Goal: Task Accomplishment & Management: Manage account settings

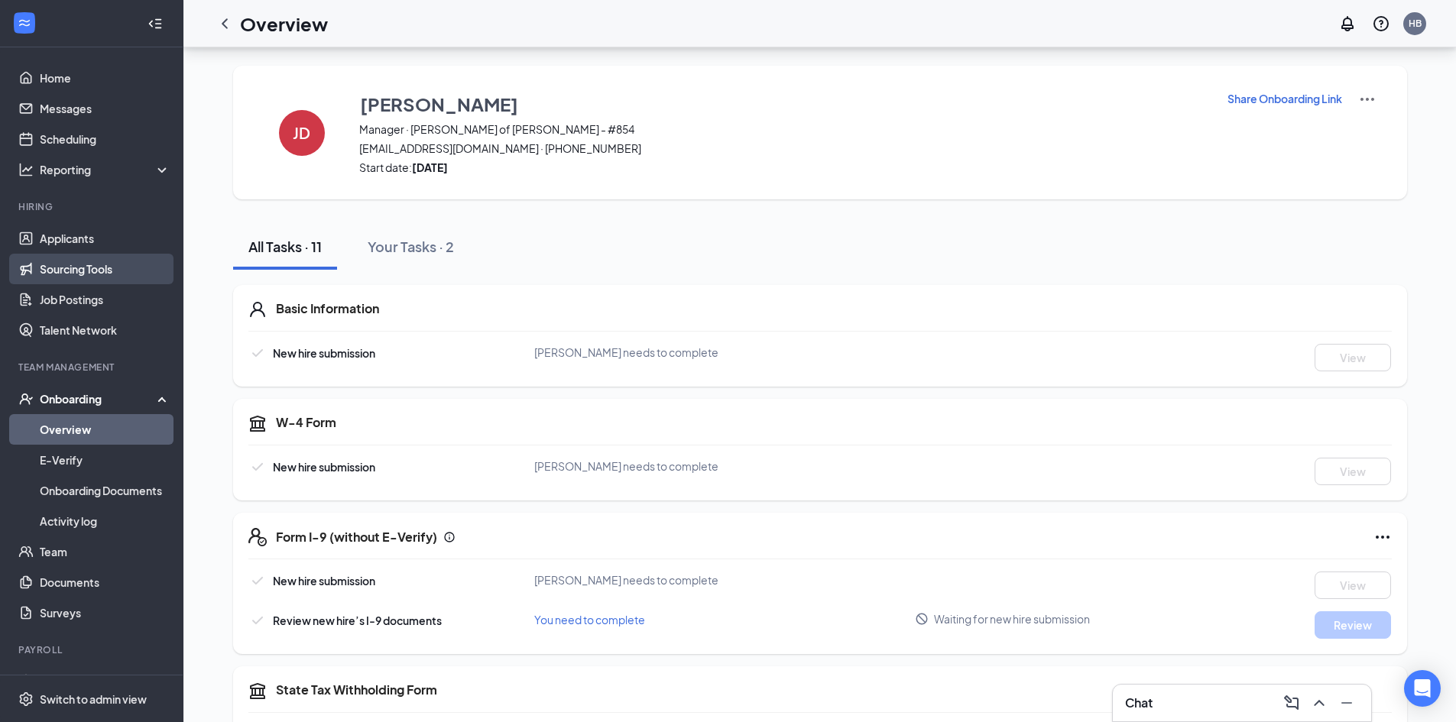
scroll to position [528, 0]
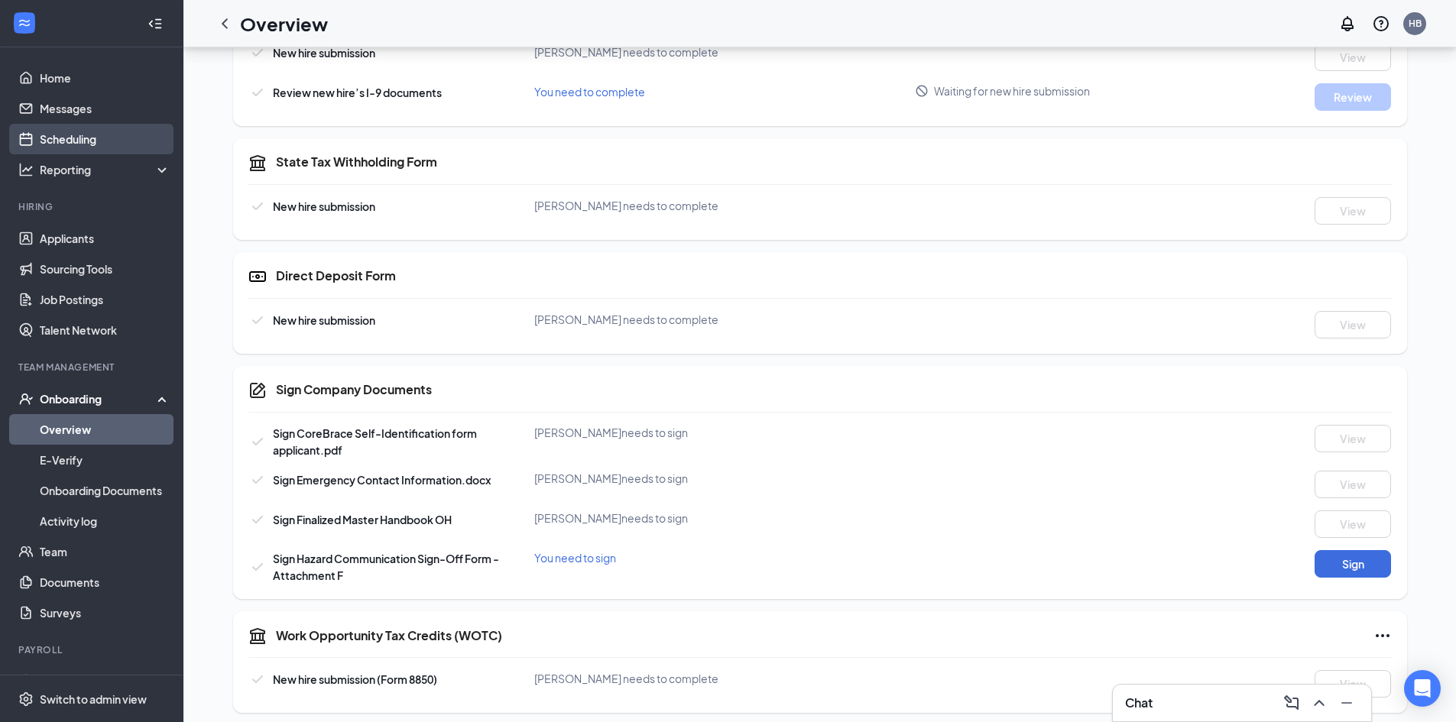
click at [87, 138] on link "Scheduling" at bounding box center [105, 139] width 131 height 31
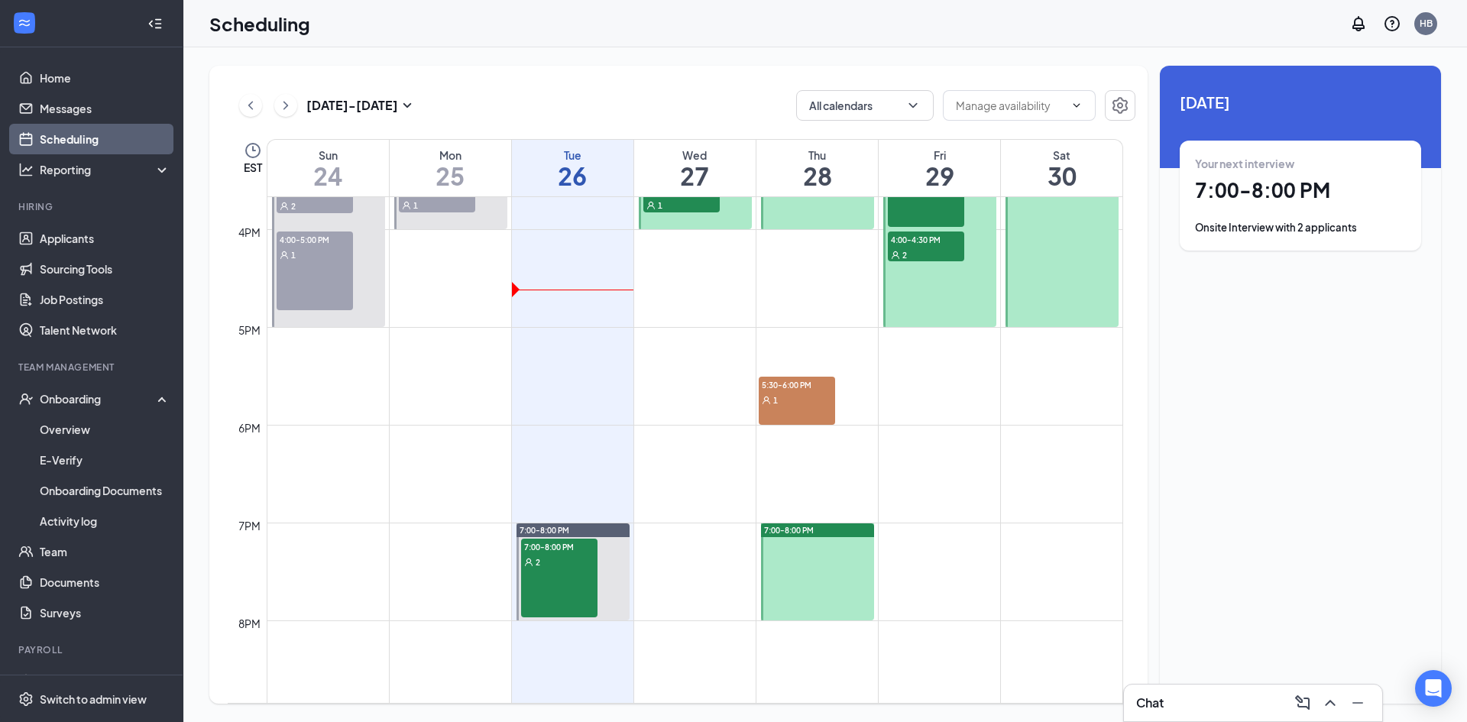
scroll to position [1668, 0]
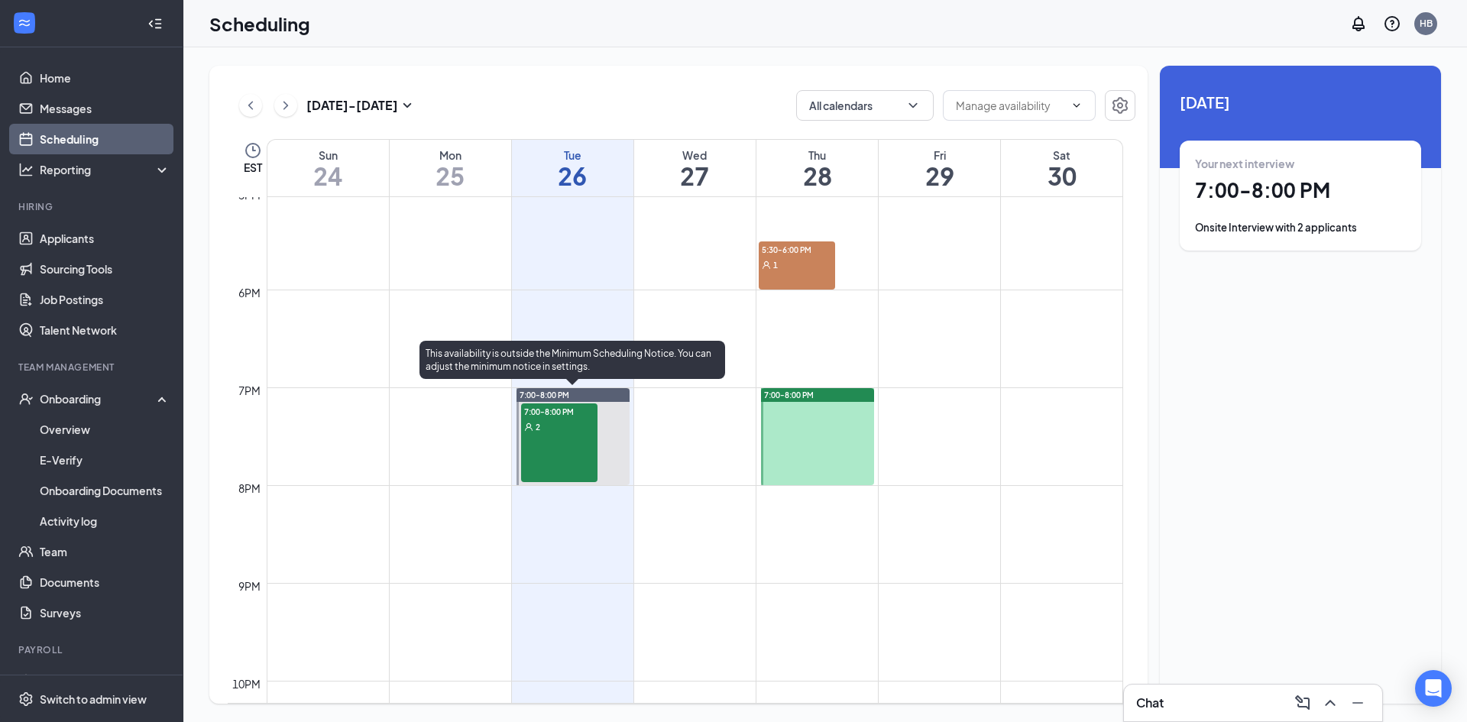
click at [589, 440] on div "7:00-8:00 PM 2" at bounding box center [559, 443] width 76 height 79
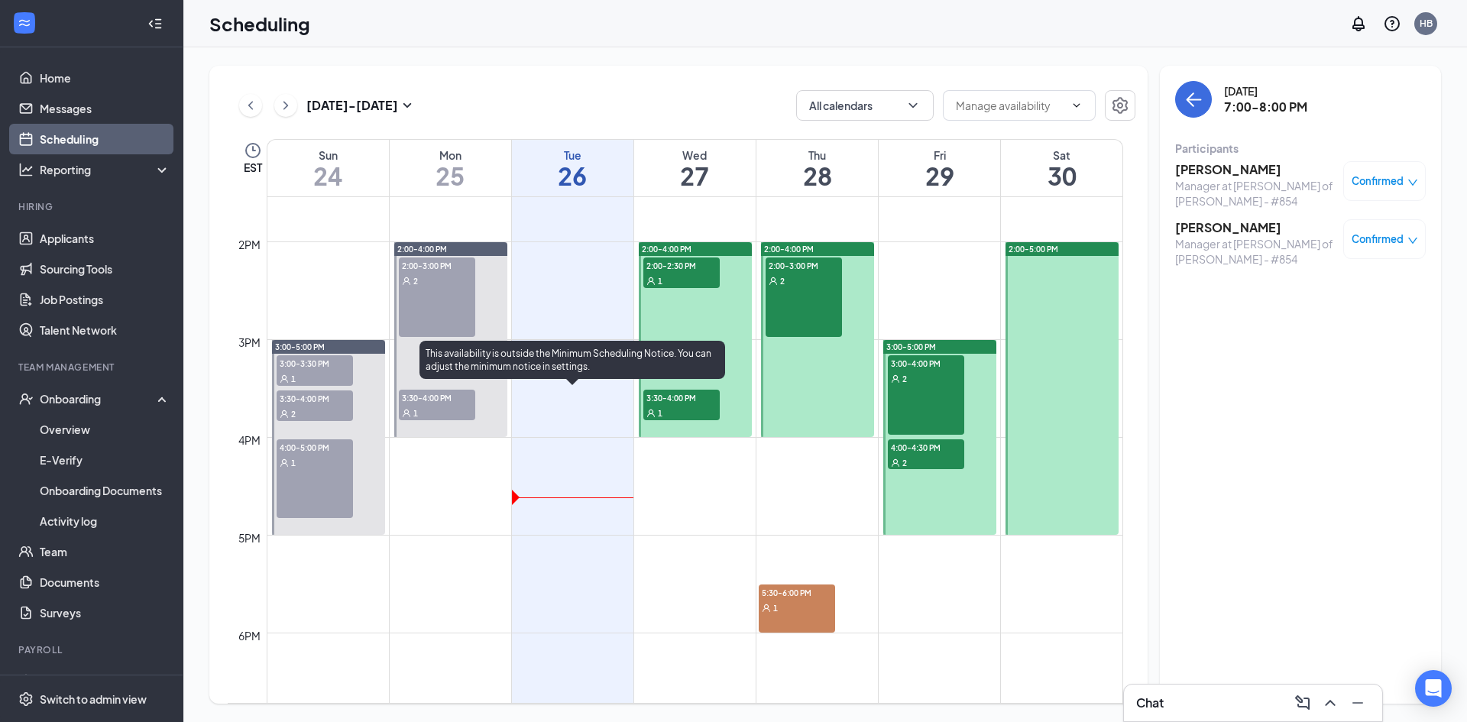
scroll to position [1210, 0]
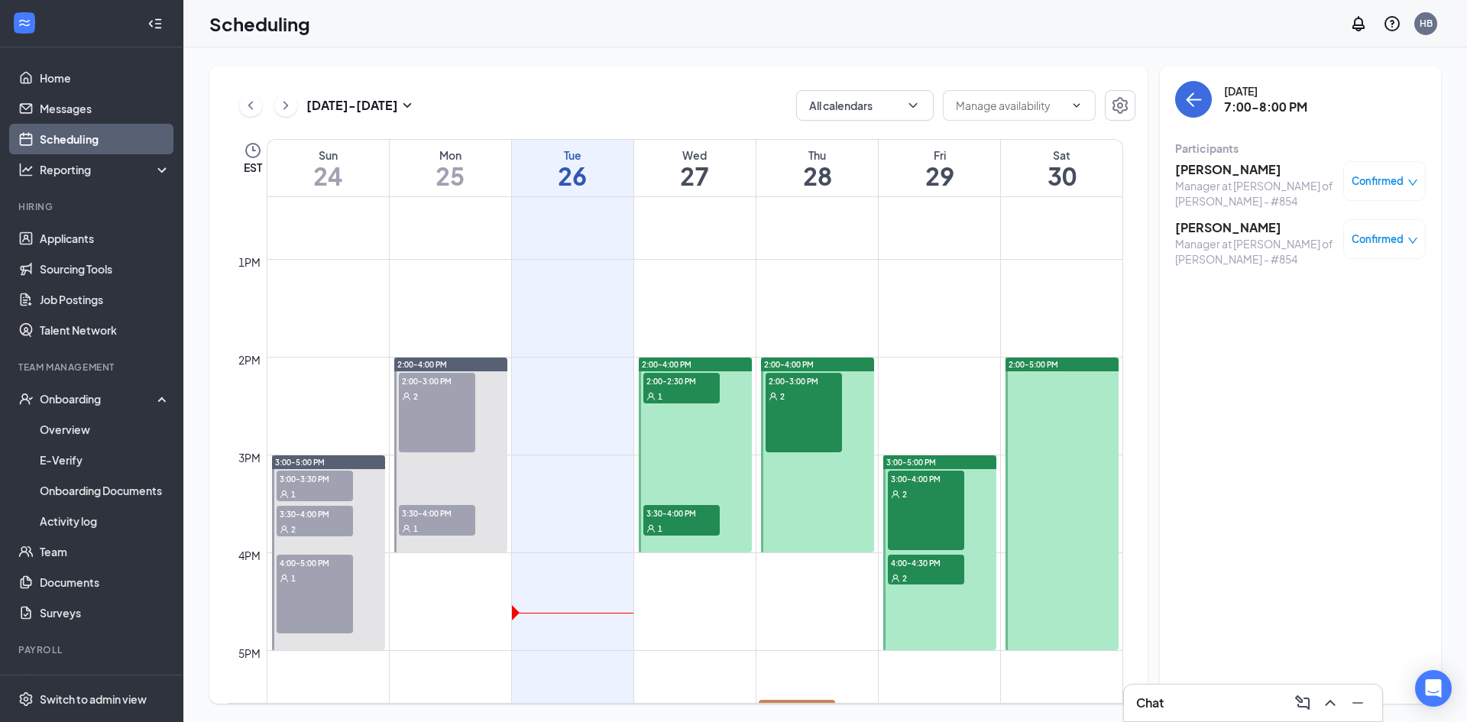
click at [680, 381] on span "2:00-2:30 PM" at bounding box center [682, 380] width 76 height 15
click at [681, 511] on span "3:30-4:00 PM" at bounding box center [682, 512] width 76 height 15
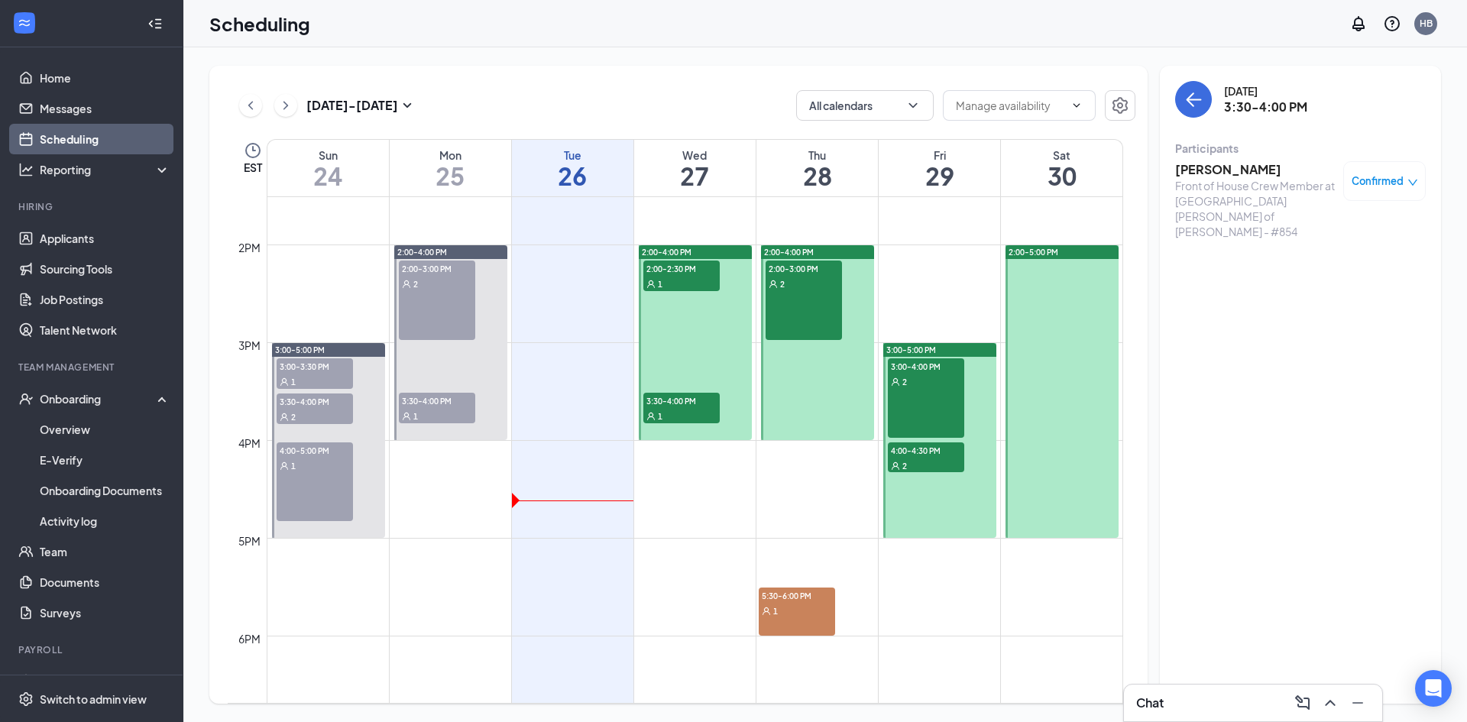
scroll to position [1210, 0]
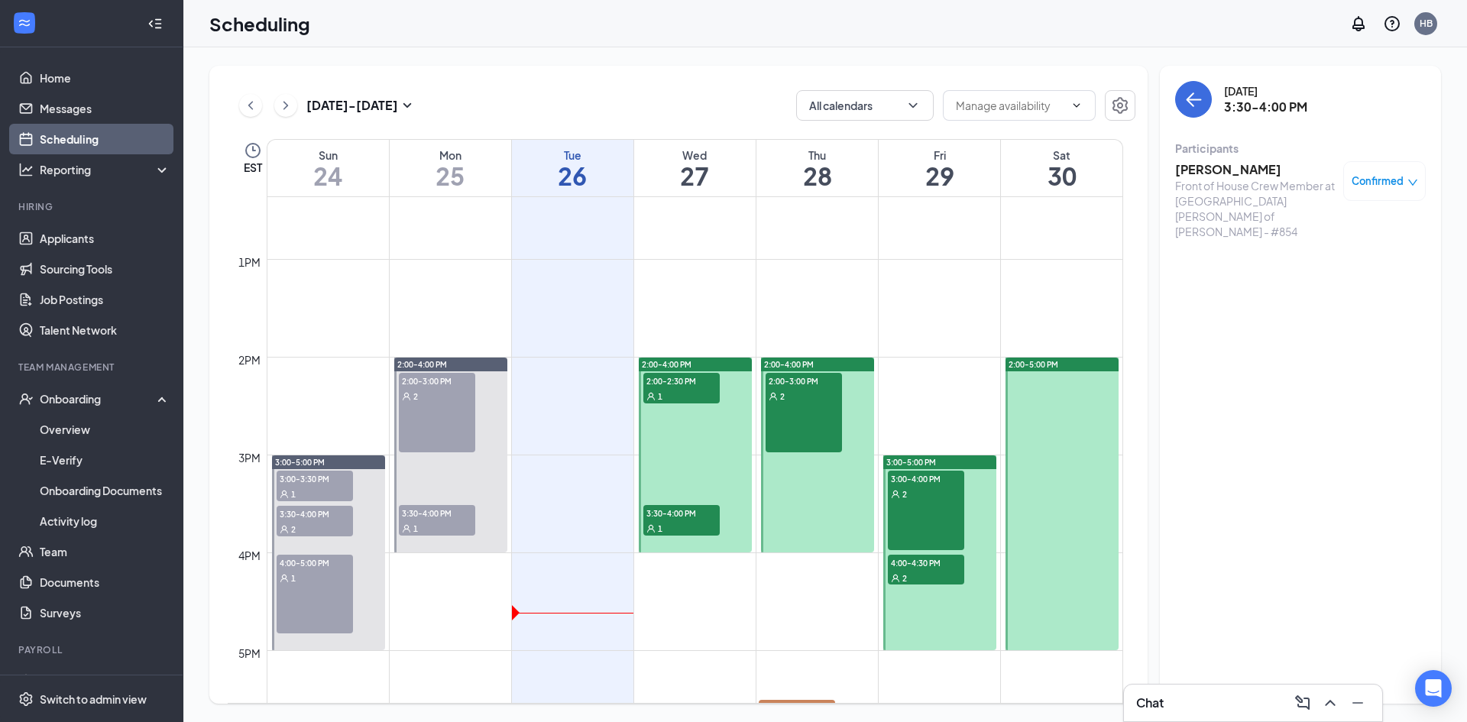
click at [805, 404] on div "2:00-3:00 PM 2" at bounding box center [804, 412] width 76 height 79
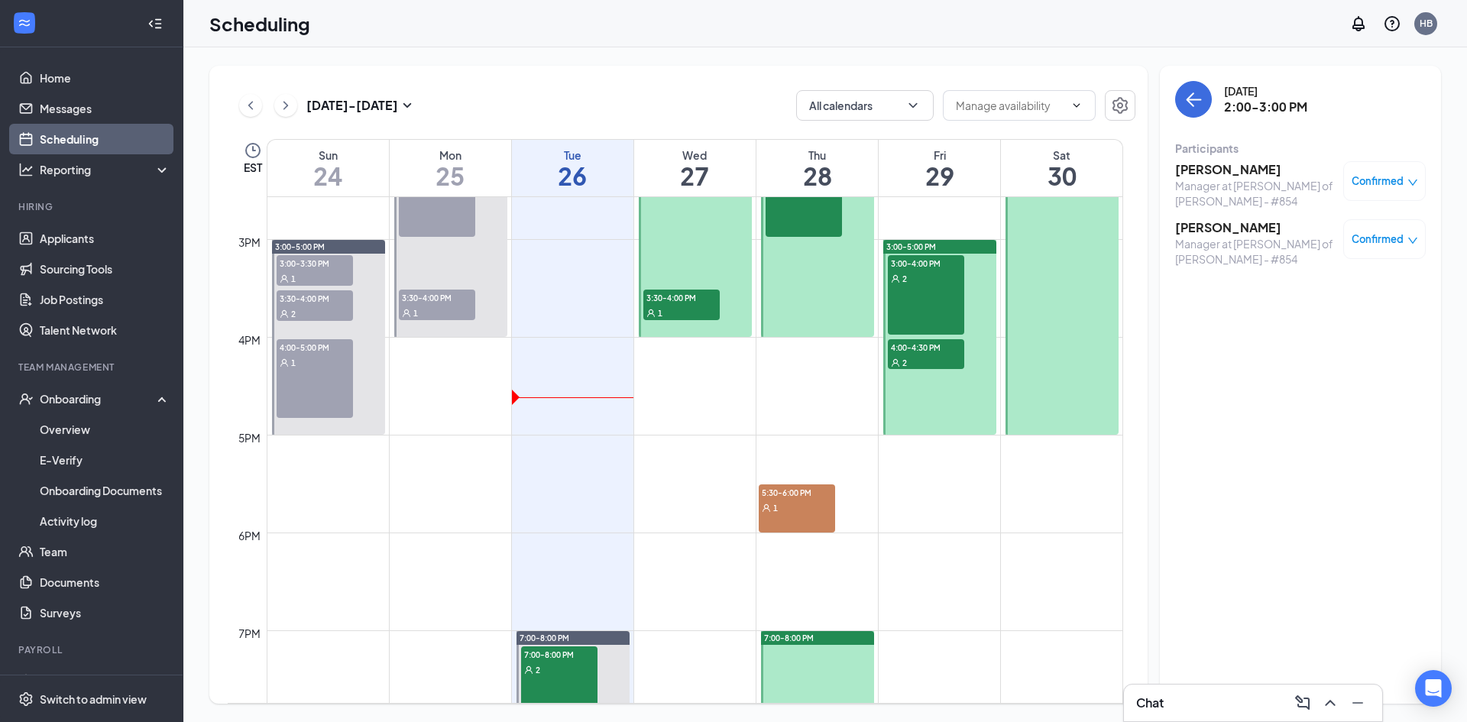
scroll to position [1439, 0]
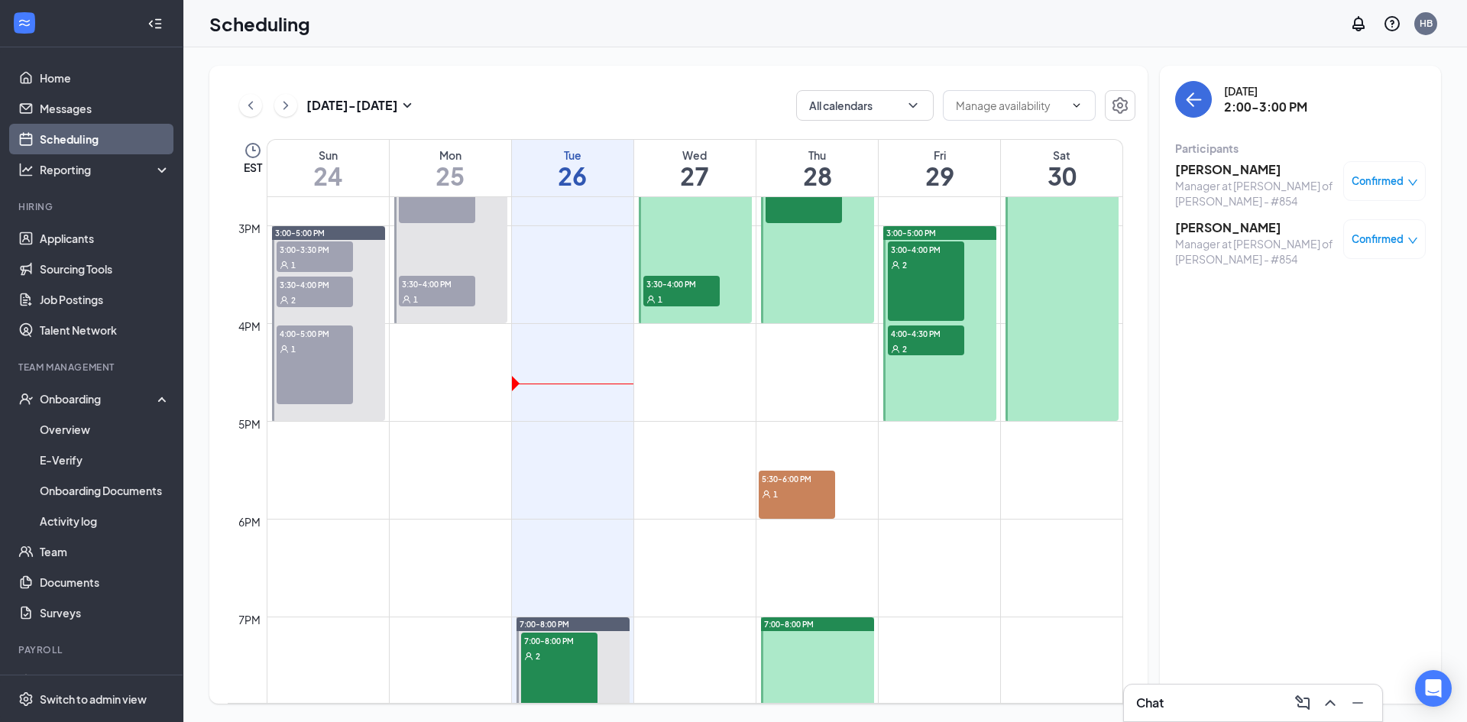
click at [792, 485] on span "5:30-6:00 PM" at bounding box center [797, 478] width 76 height 15
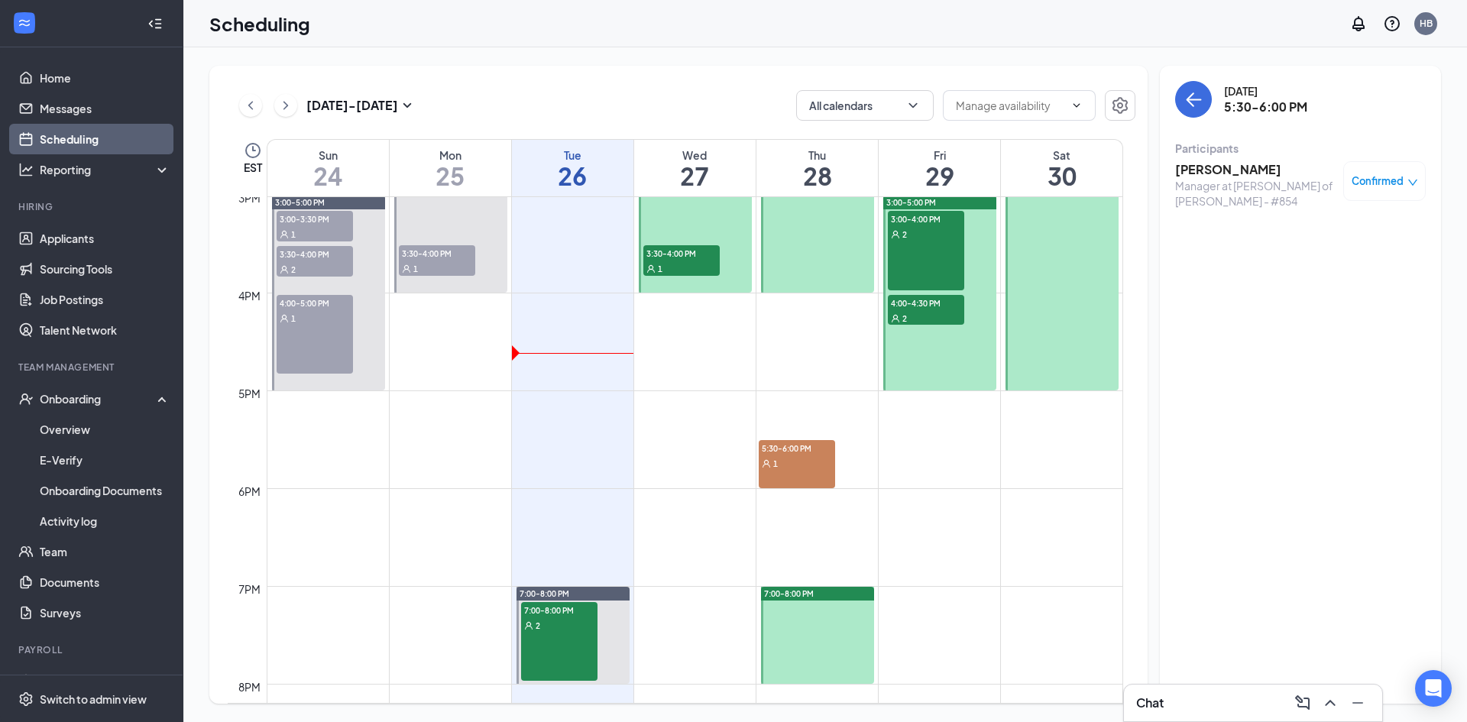
scroll to position [1439, 0]
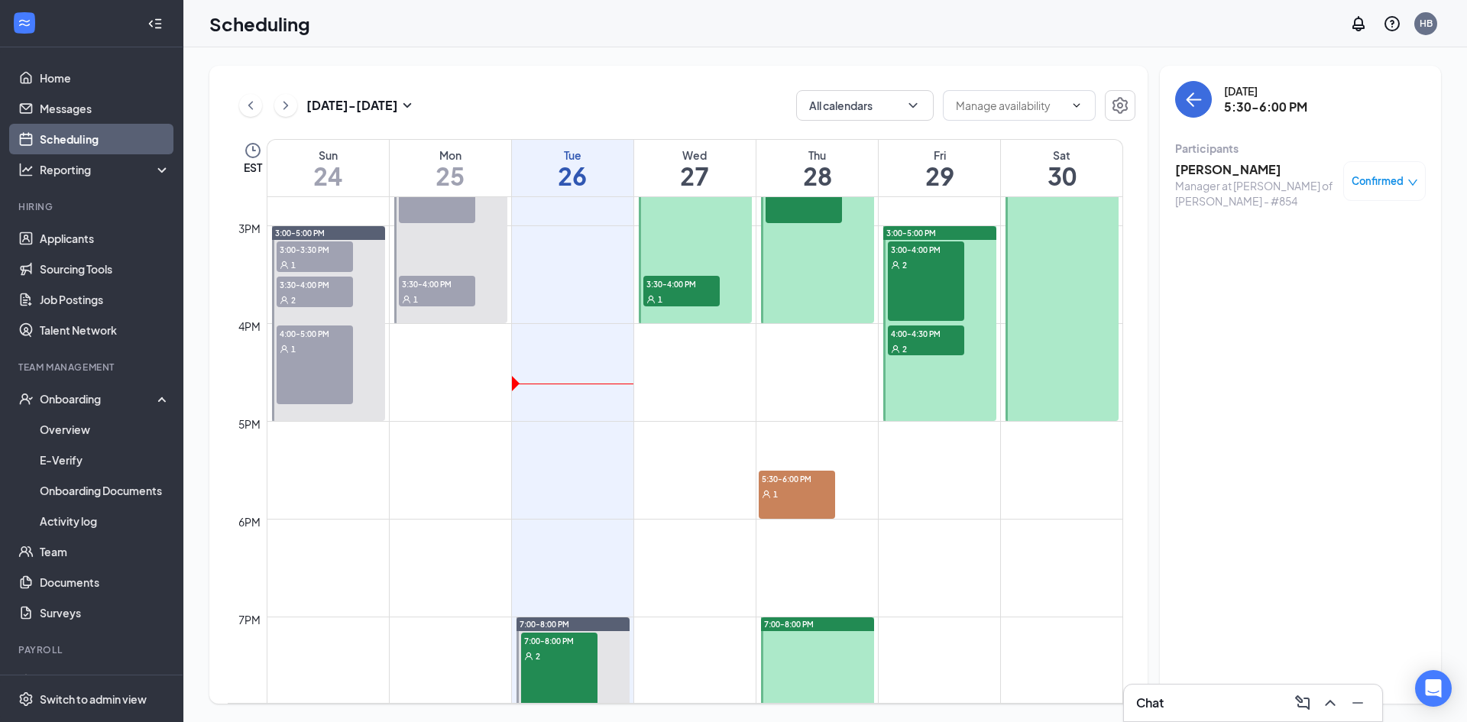
click at [906, 276] on div "3:00-4:00 PM 2" at bounding box center [926, 281] width 76 height 79
click at [929, 332] on span "4:00-4:30 PM" at bounding box center [926, 333] width 76 height 15
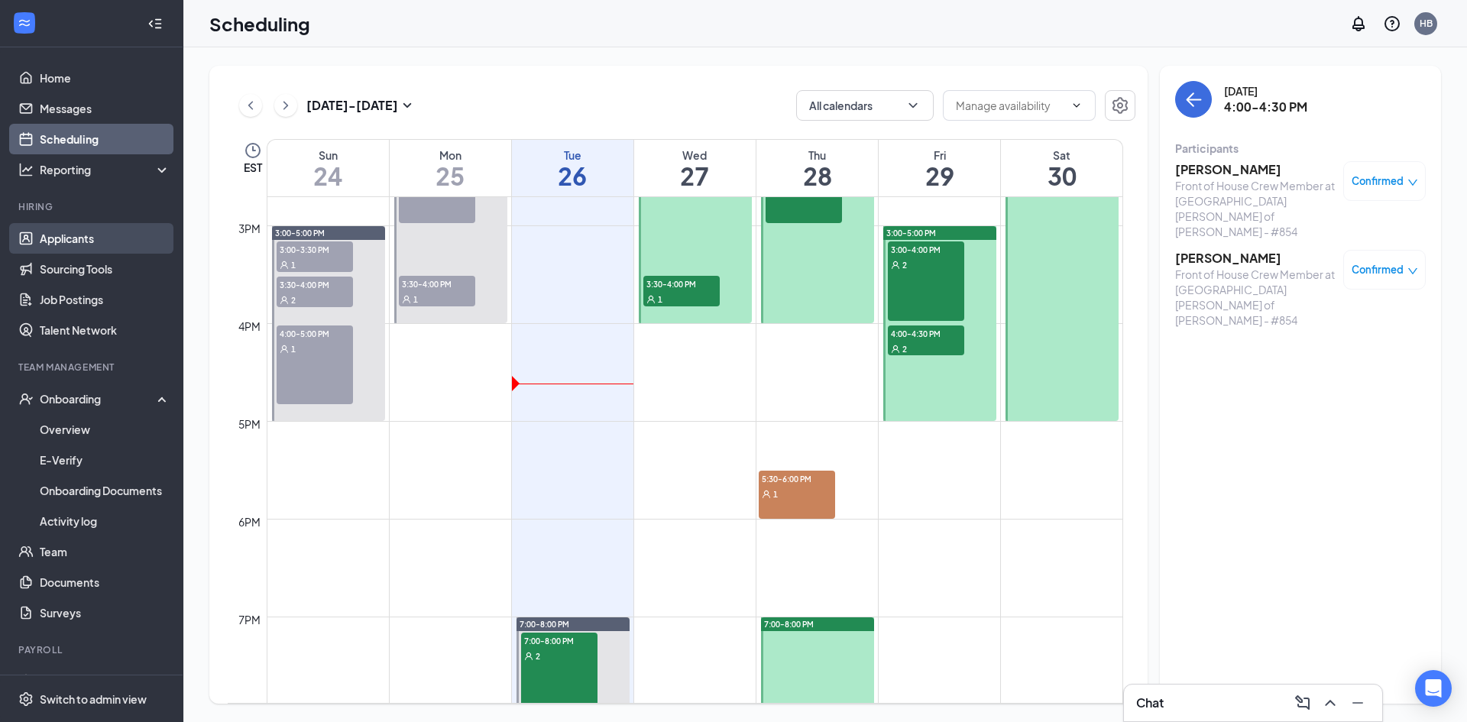
click at [84, 226] on link "Applicants" at bounding box center [105, 238] width 131 height 31
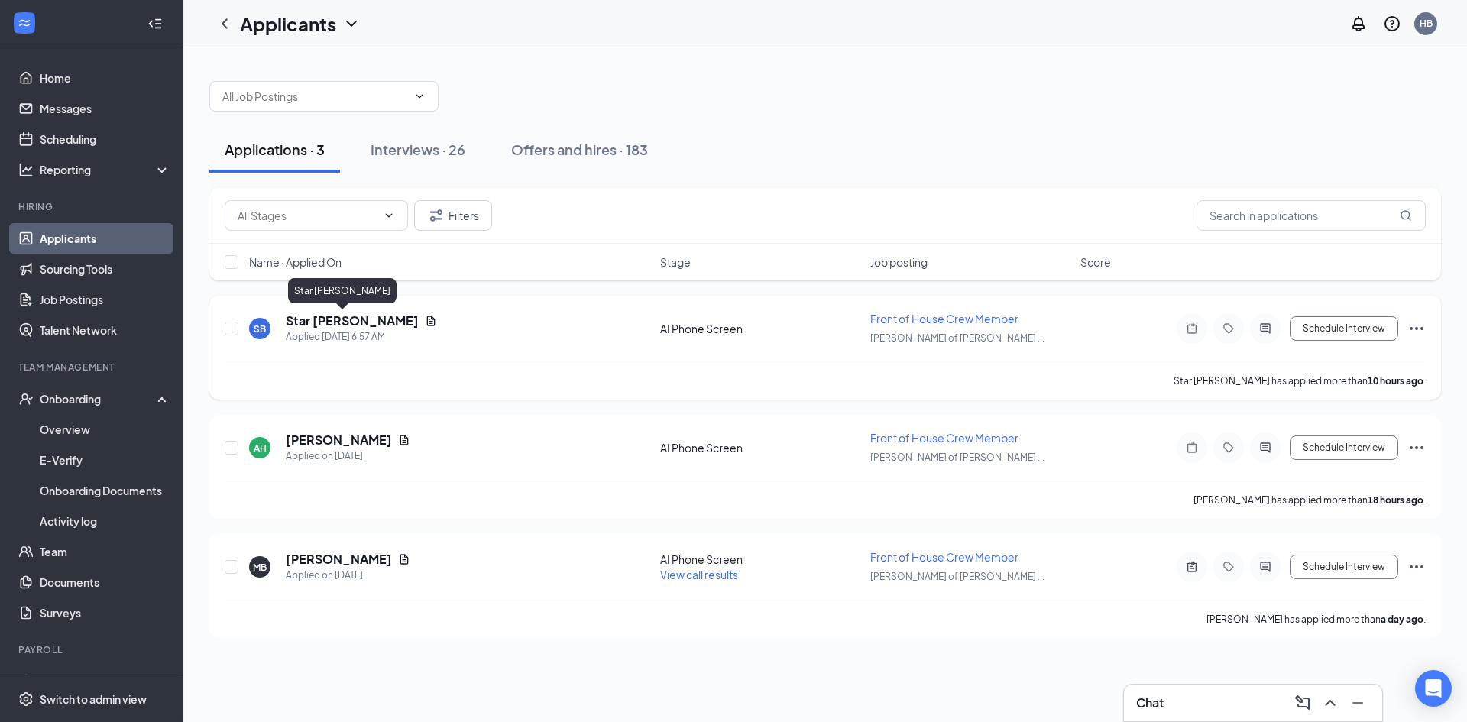
click at [307, 319] on h5 "Star [PERSON_NAME]" at bounding box center [352, 321] width 133 height 17
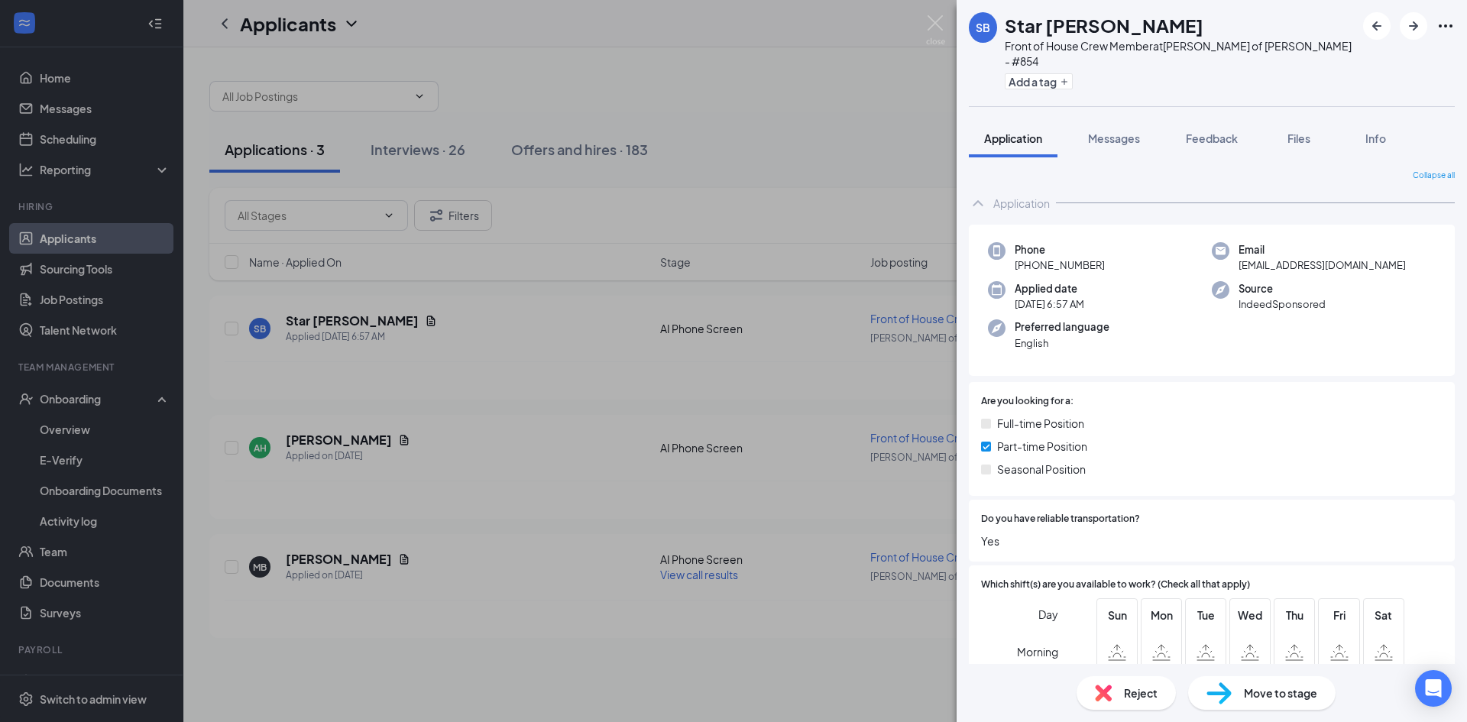
click at [828, 252] on div "SB Star [PERSON_NAME] Front of House Crew Member at [PERSON_NAME] of [PERSON_NA…" at bounding box center [733, 361] width 1467 height 722
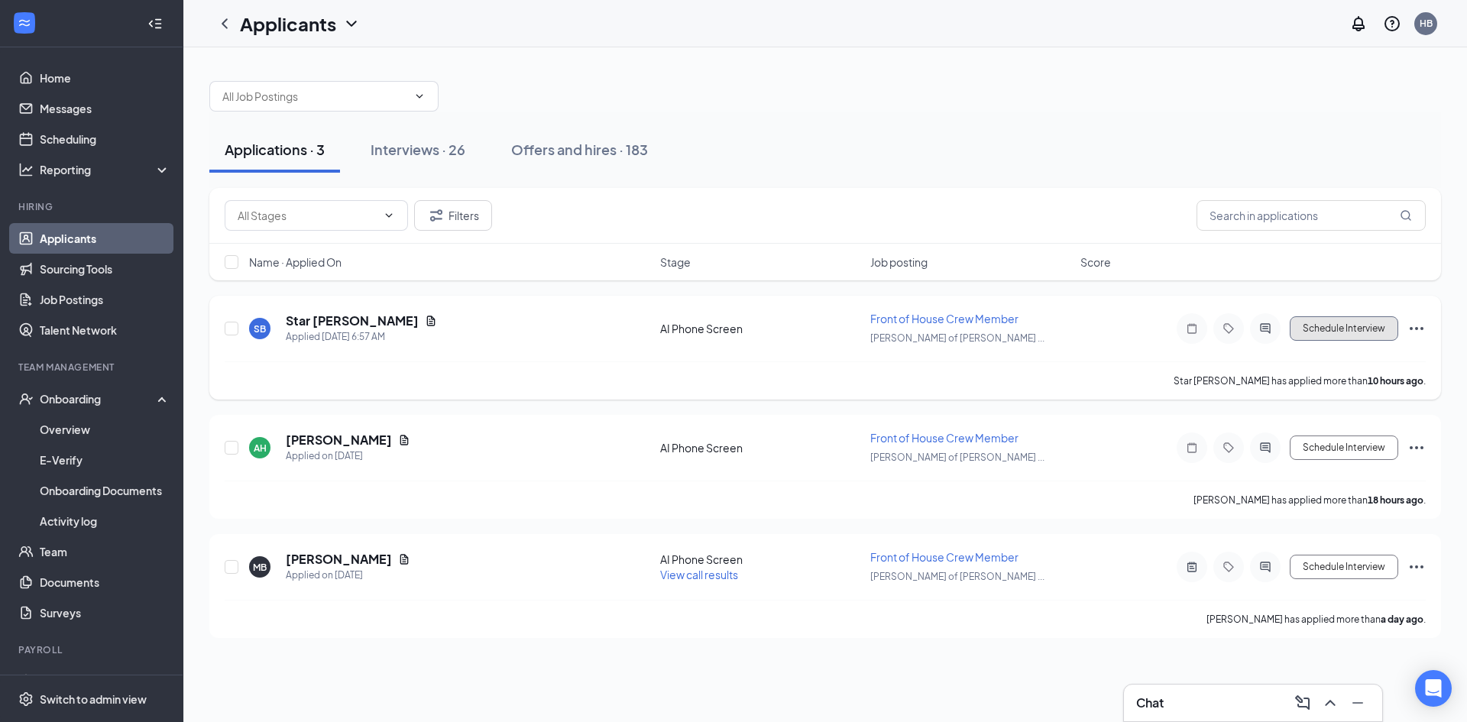
click at [1331, 329] on button "Schedule Interview" at bounding box center [1344, 328] width 109 height 24
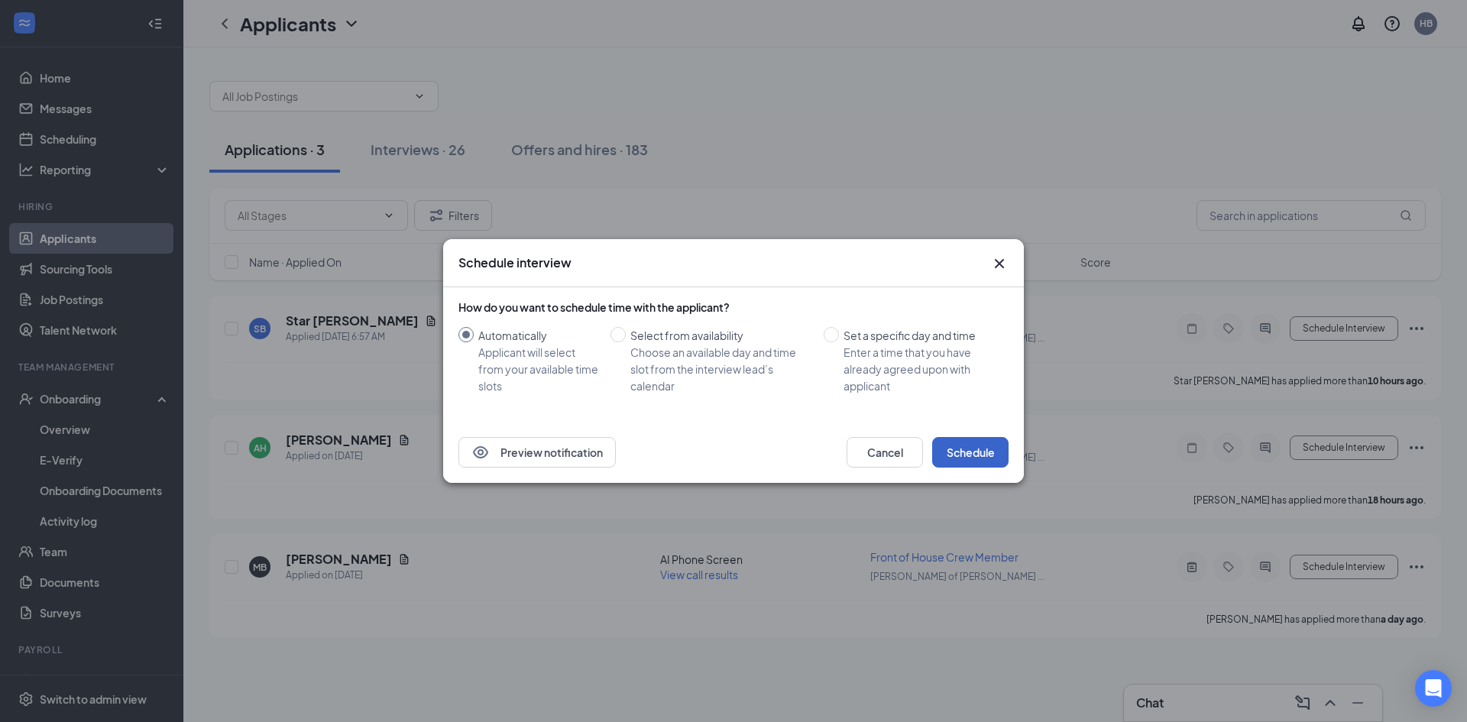
click at [994, 461] on button "Schedule" at bounding box center [970, 452] width 76 height 31
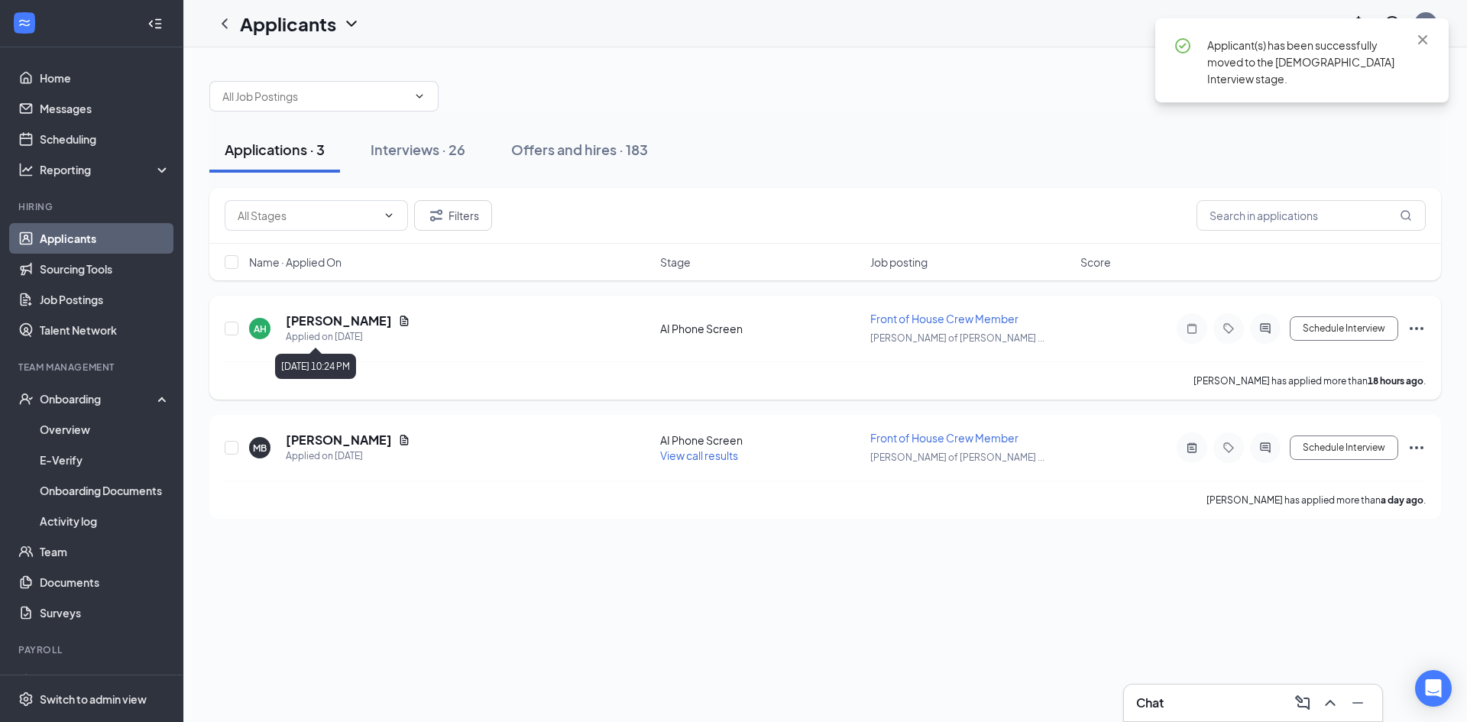
click at [332, 336] on div "Applied on [DATE]" at bounding box center [348, 336] width 125 height 15
click at [336, 326] on h5 "[PERSON_NAME]" at bounding box center [339, 321] width 106 height 17
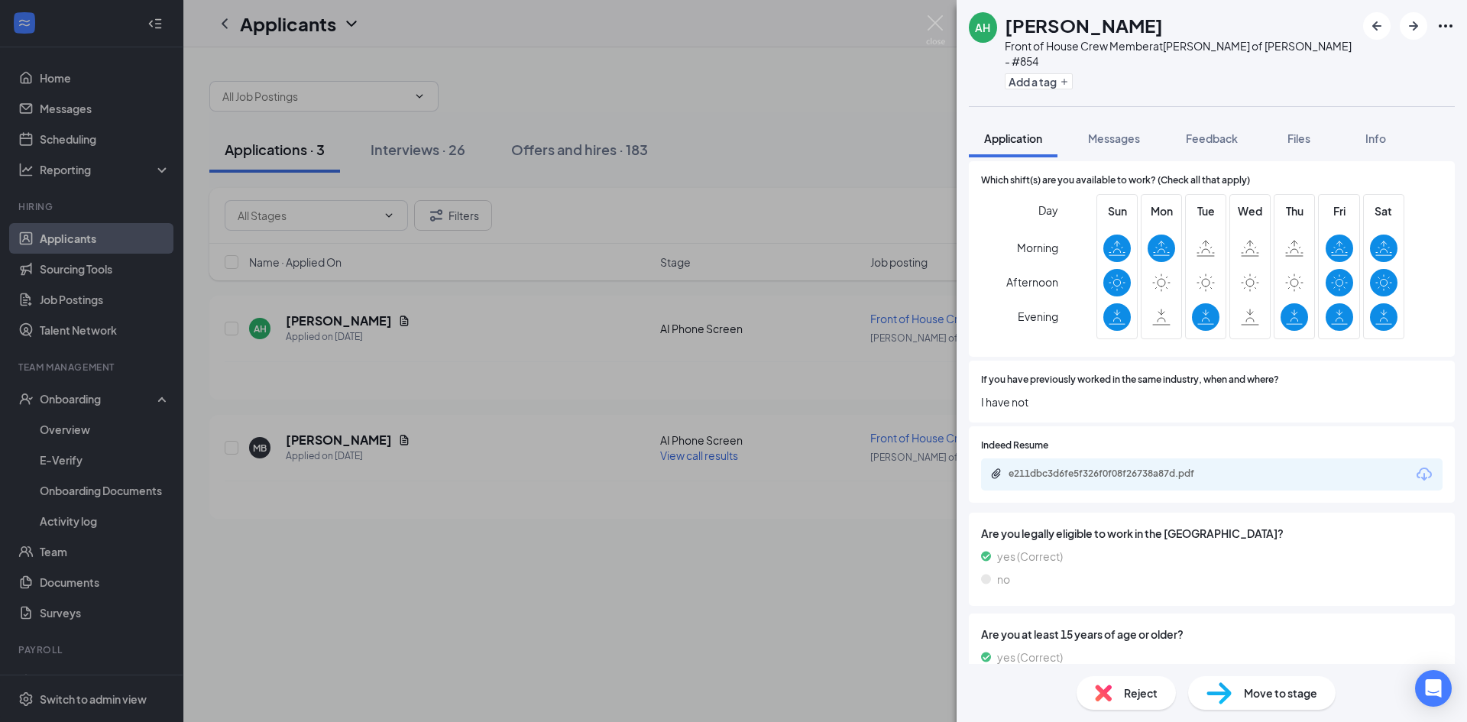
scroll to position [413, 0]
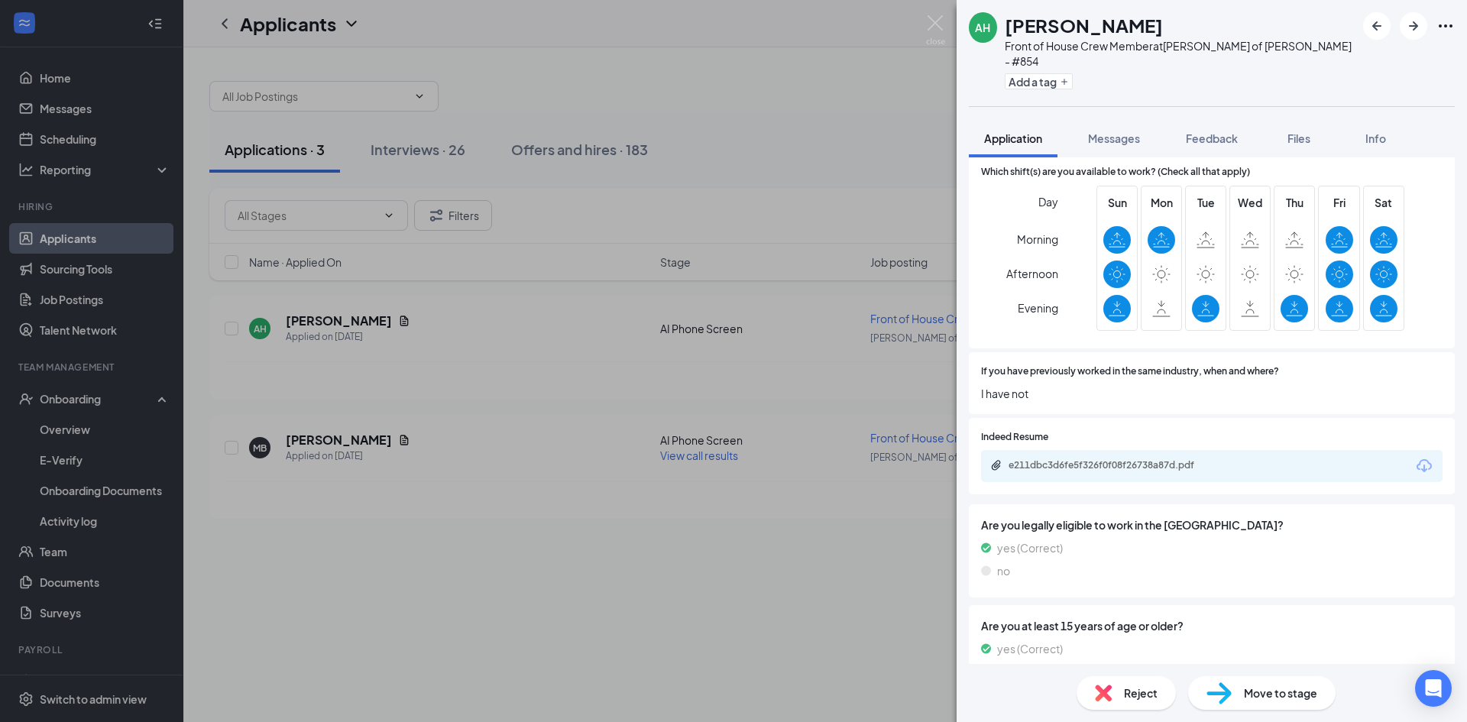
click at [754, 364] on div "[PERSON_NAME] Front of House Crew Member at [PERSON_NAME] of [PERSON_NAME] - #8…" at bounding box center [733, 361] width 1467 height 722
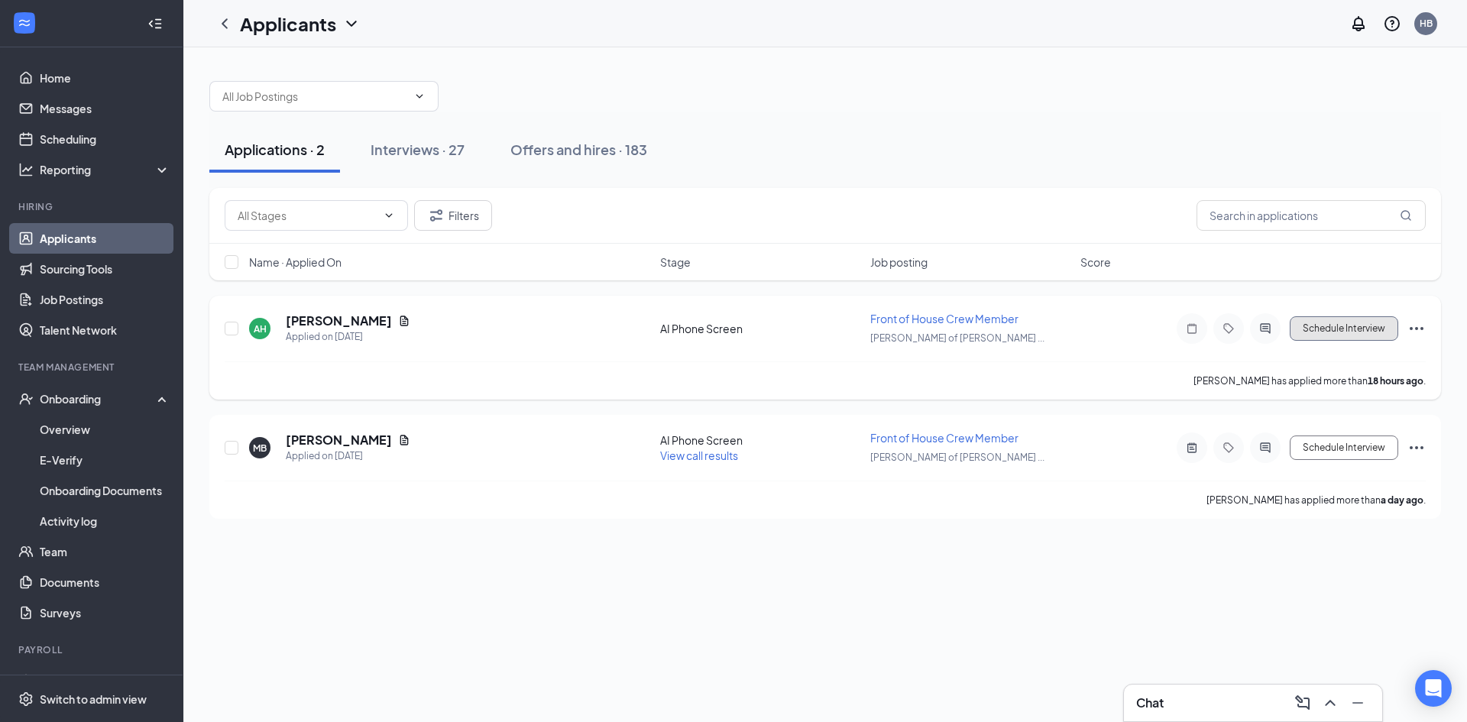
click at [1342, 339] on button "Schedule Interview" at bounding box center [1344, 328] width 109 height 24
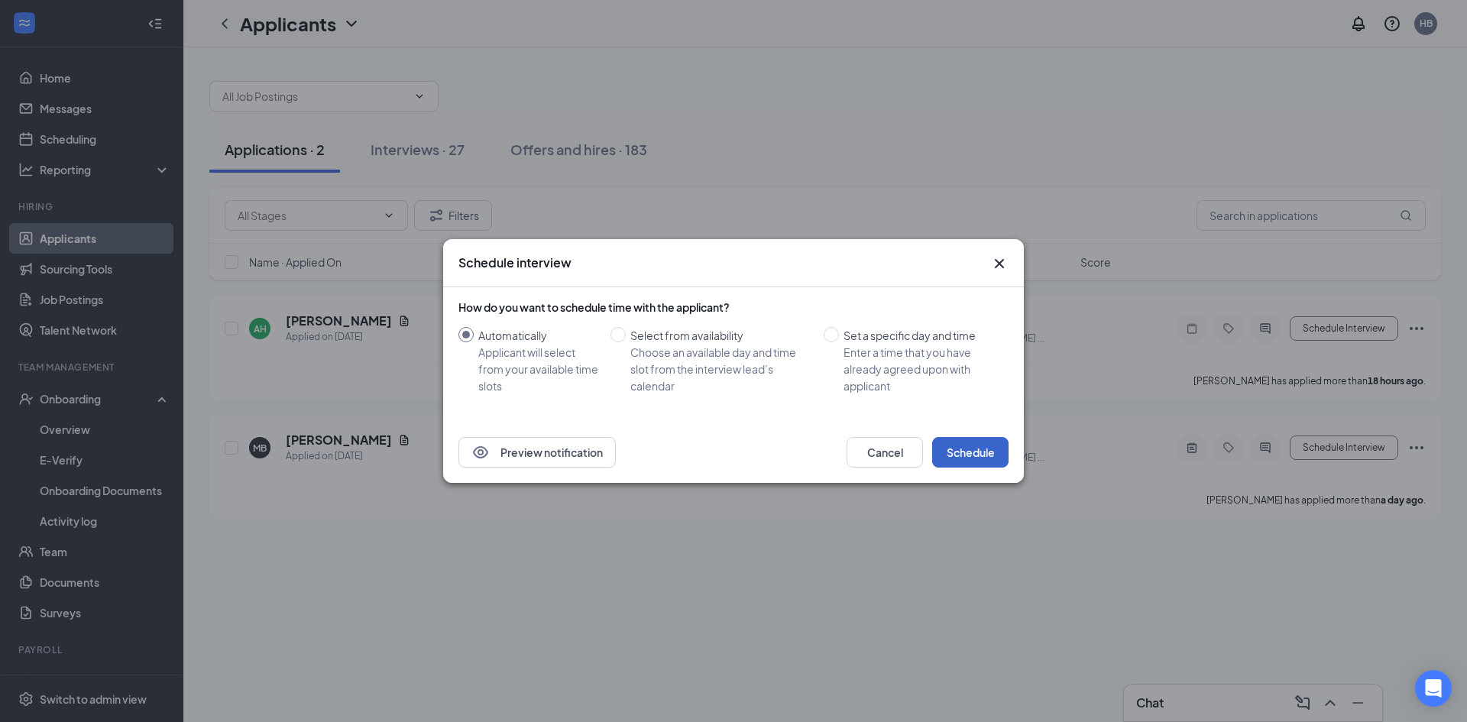
click at [971, 448] on button "Schedule" at bounding box center [970, 452] width 76 height 31
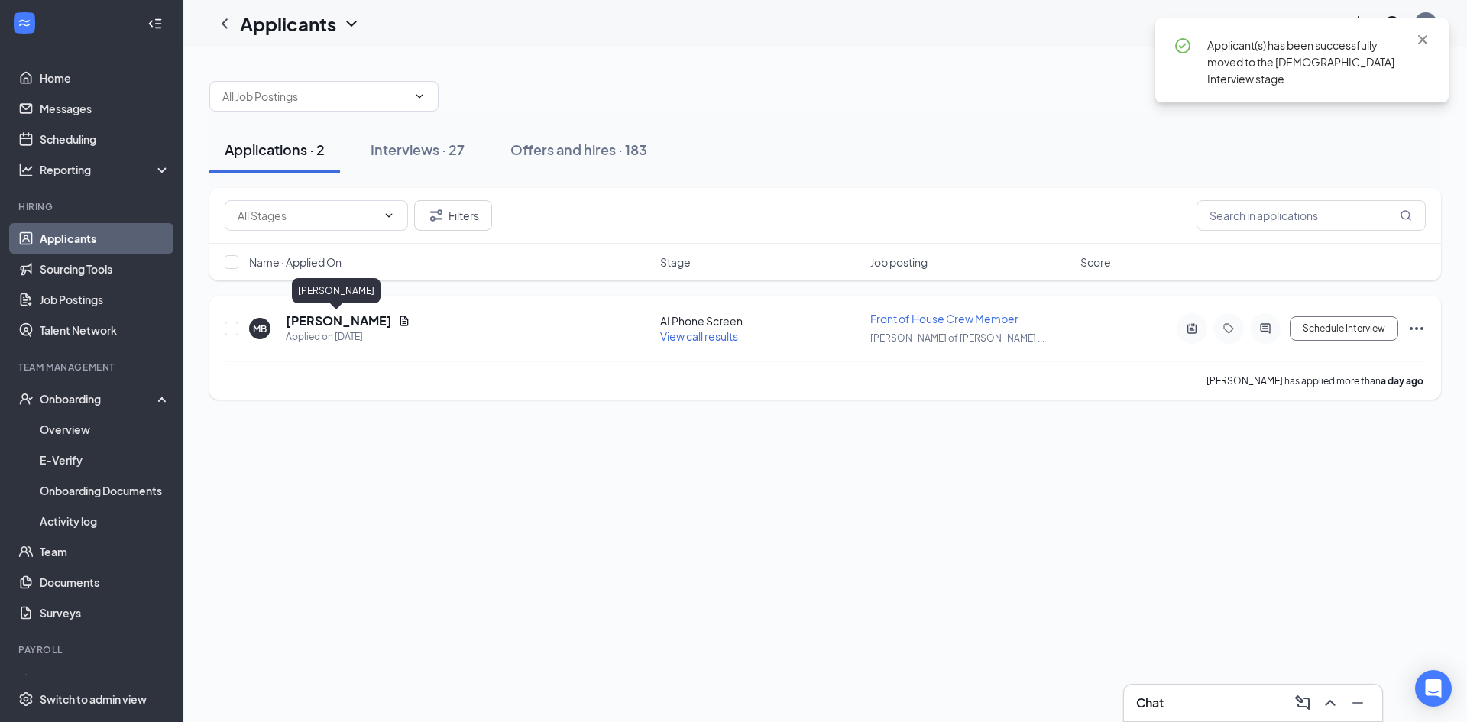
click at [343, 323] on h5 "[PERSON_NAME]" at bounding box center [339, 321] width 106 height 17
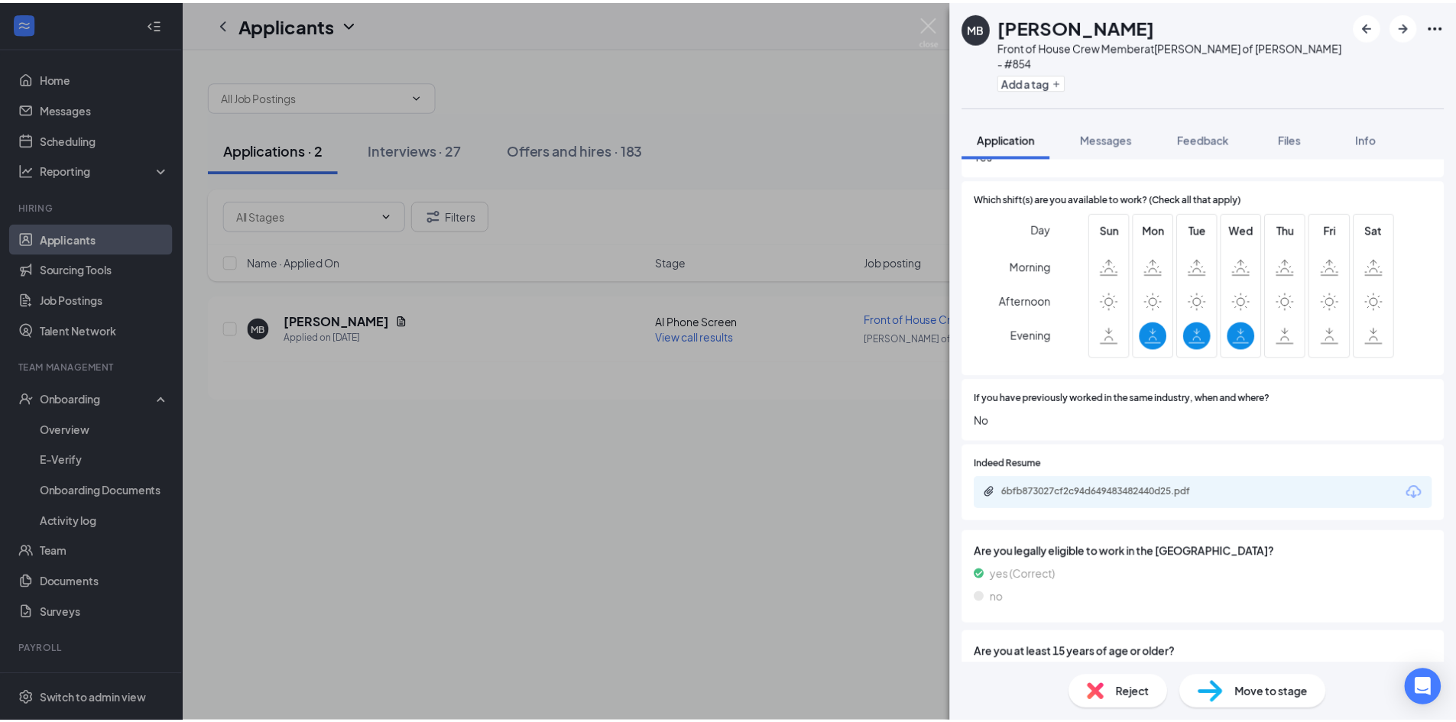
scroll to position [430, 0]
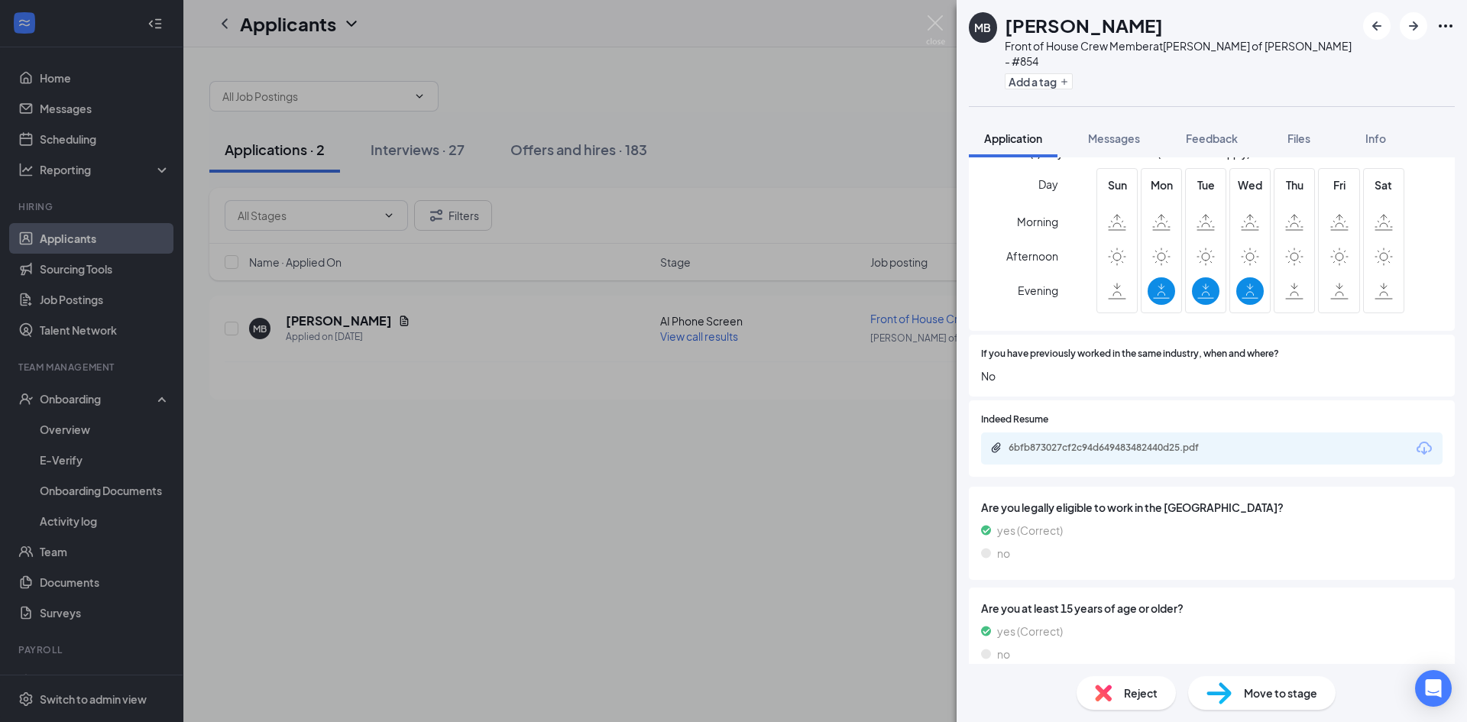
click at [513, 490] on div "MB [PERSON_NAME] Front of House Crew Member at [PERSON_NAME] of [PERSON_NAME] -…" at bounding box center [733, 361] width 1467 height 722
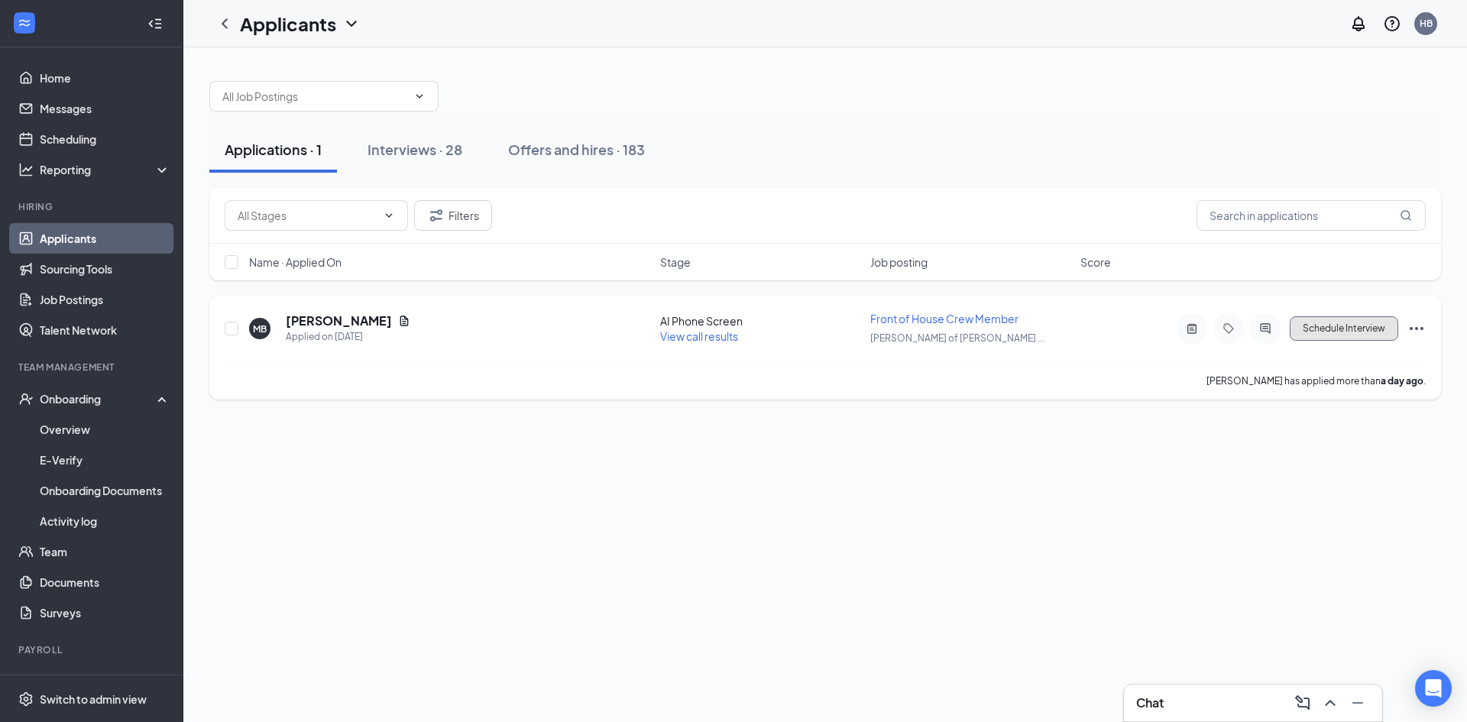
click at [1353, 321] on button "Schedule Interview" at bounding box center [1344, 328] width 109 height 24
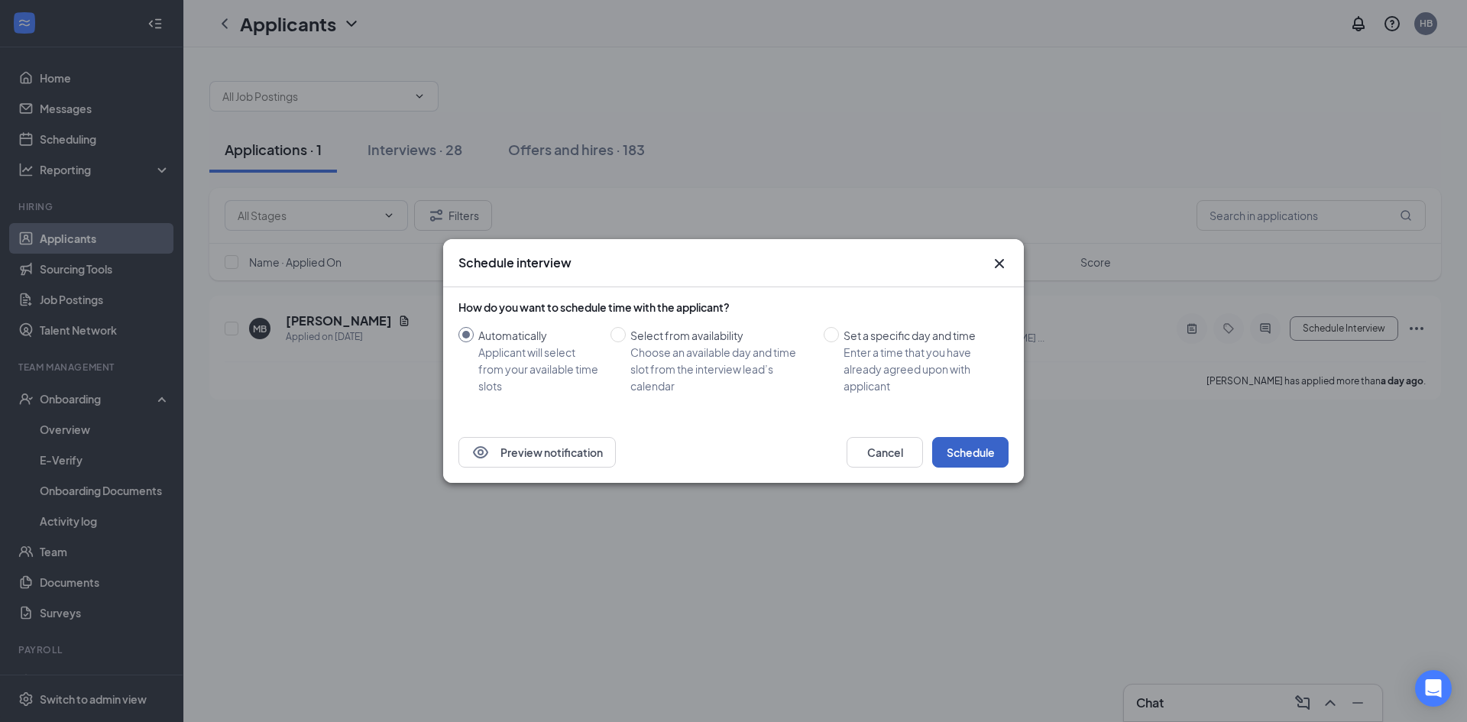
click at [955, 456] on button "Schedule" at bounding box center [970, 452] width 76 height 31
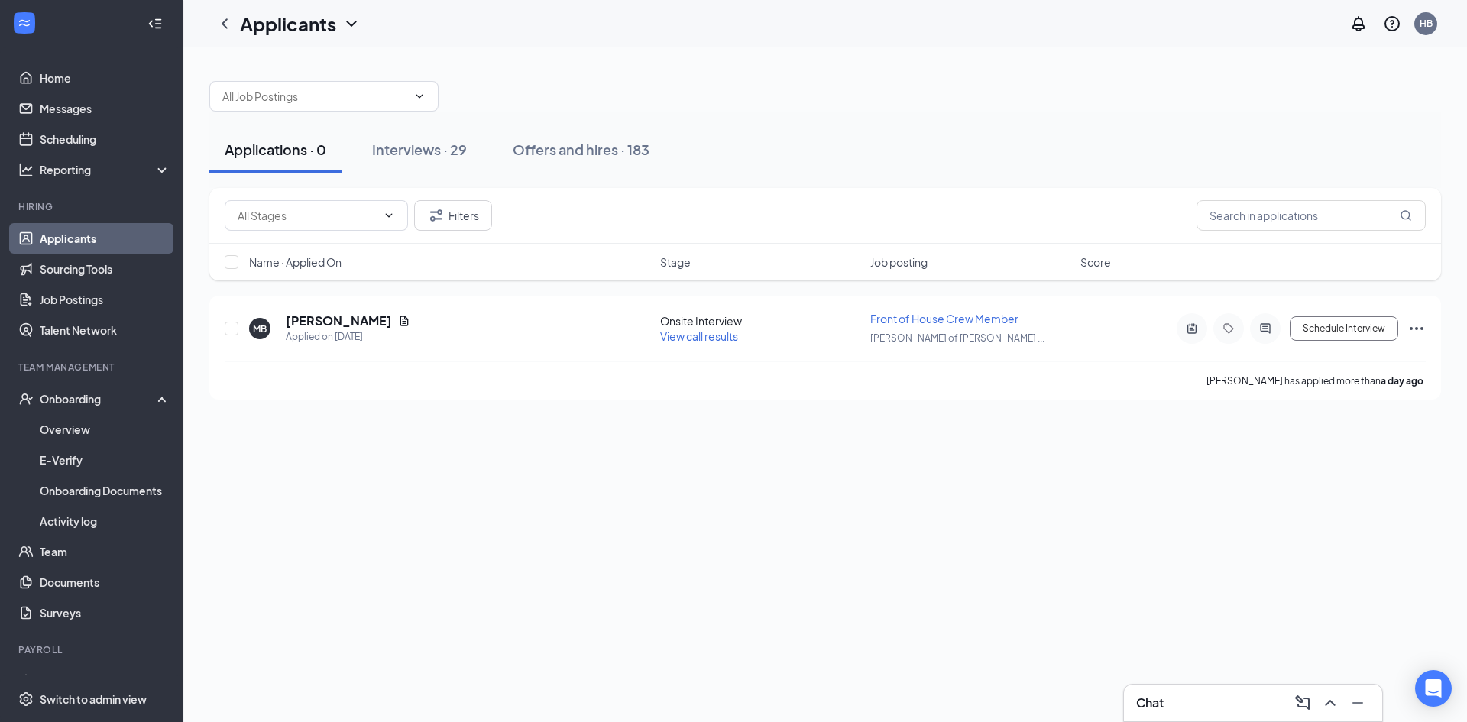
click at [85, 240] on link "Applicants" at bounding box center [105, 238] width 131 height 31
drag, startPoint x: 375, startPoint y: 137, endPoint x: 365, endPoint y: 139, distance: 9.5
click at [375, 137] on button "Interviews · 29" at bounding box center [419, 150] width 125 height 46
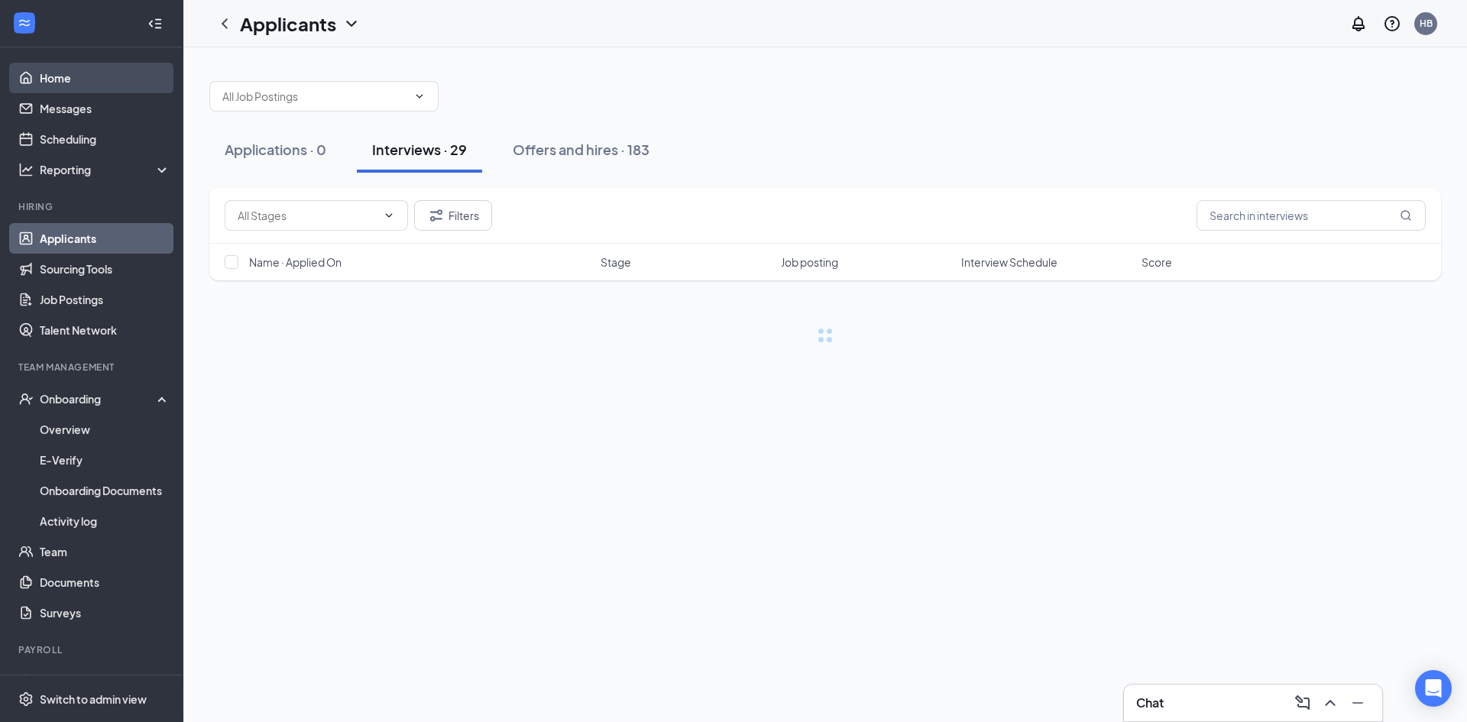
click at [74, 88] on link "Home" at bounding box center [105, 78] width 131 height 31
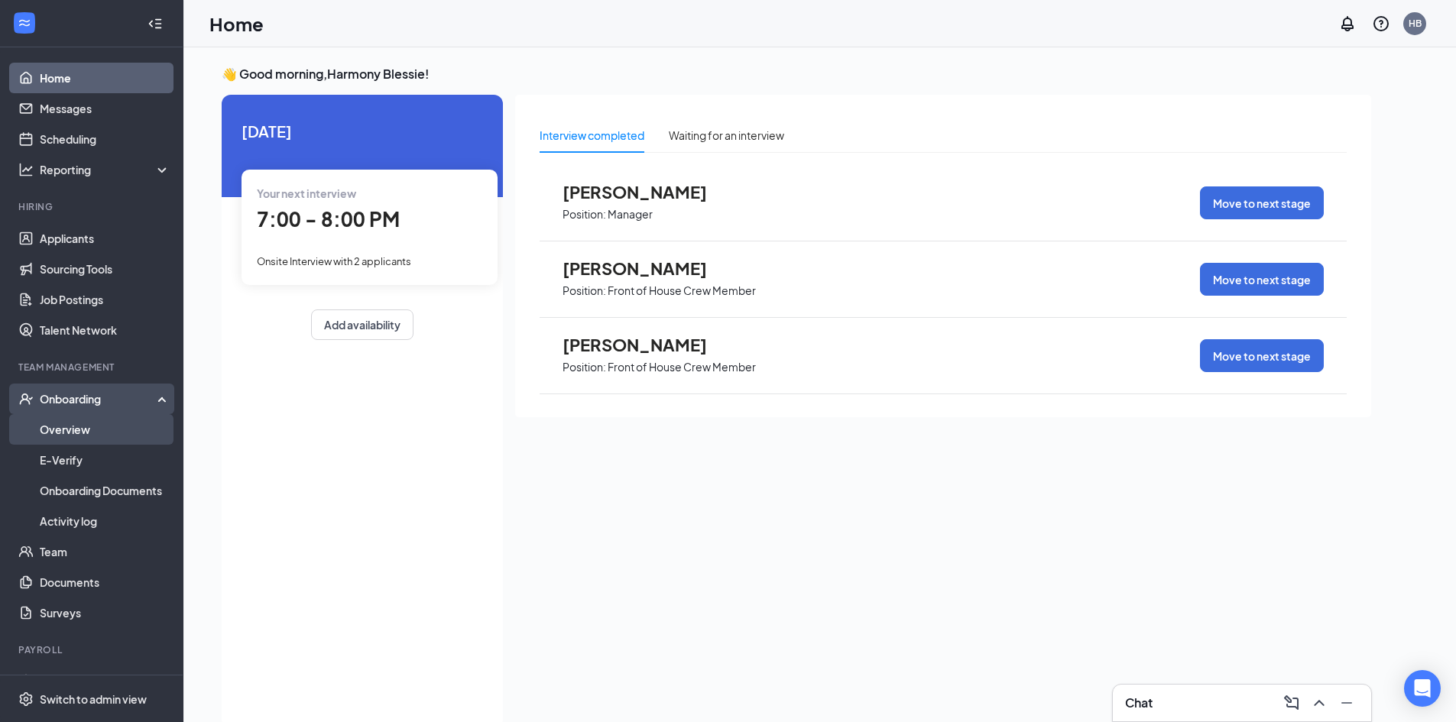
click at [66, 440] on link "Overview" at bounding box center [105, 429] width 131 height 31
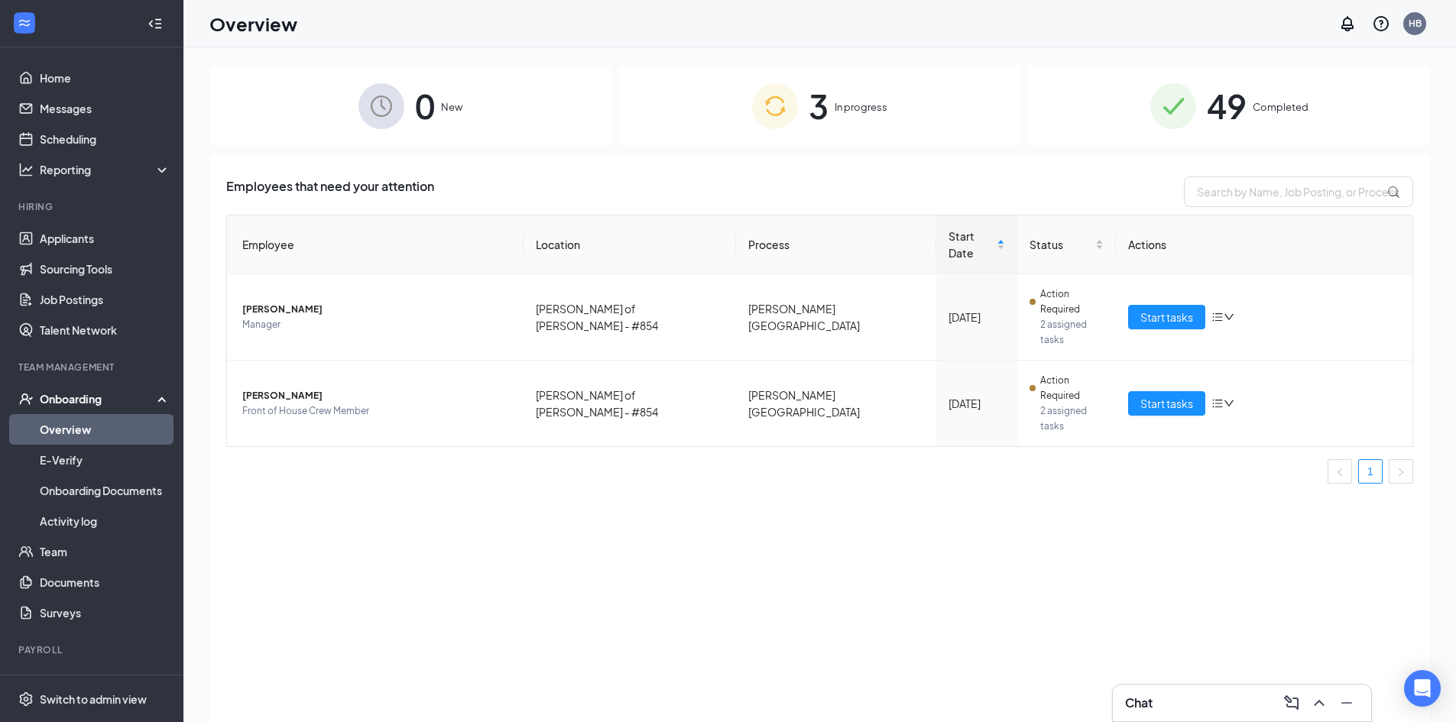
click at [923, 114] on div "3 In progress" at bounding box center [820, 106] width 402 height 80
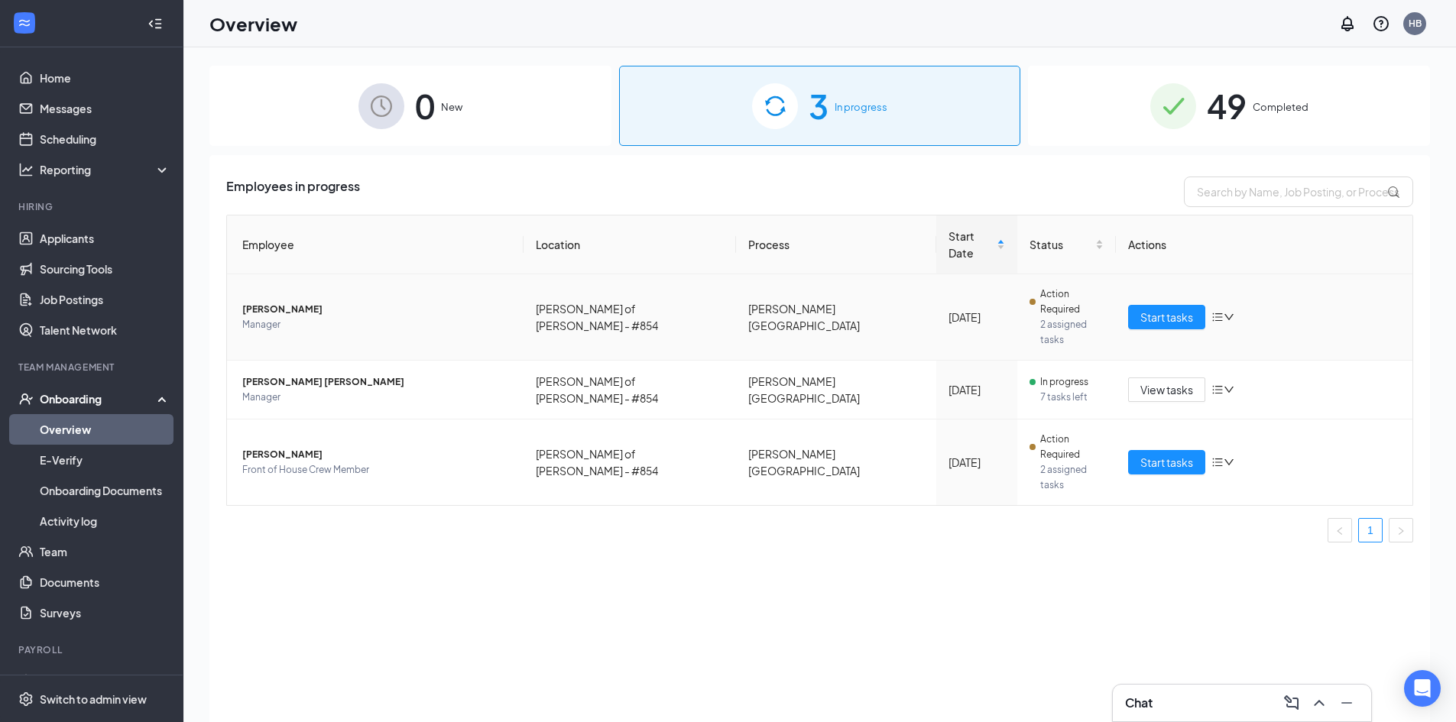
click at [276, 302] on span "[PERSON_NAME]" at bounding box center [376, 309] width 269 height 15
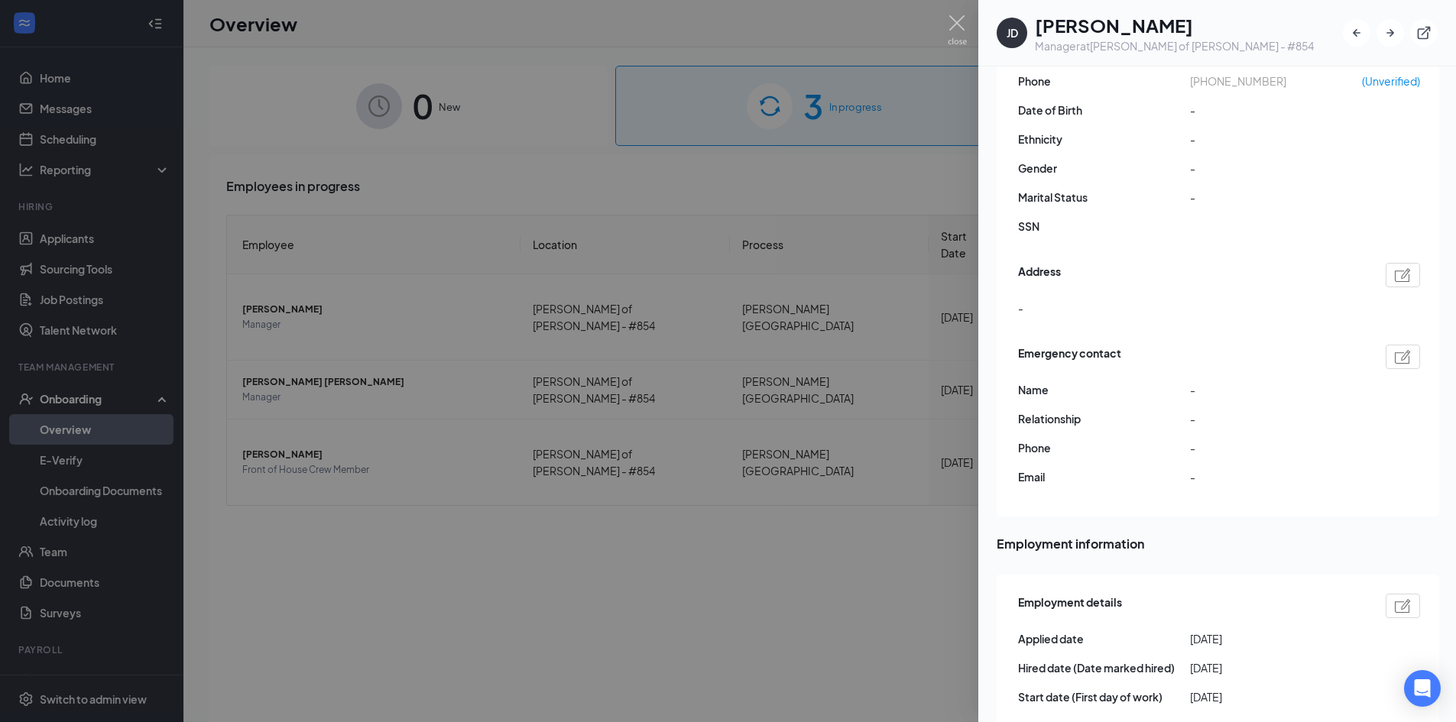
scroll to position [382, 0]
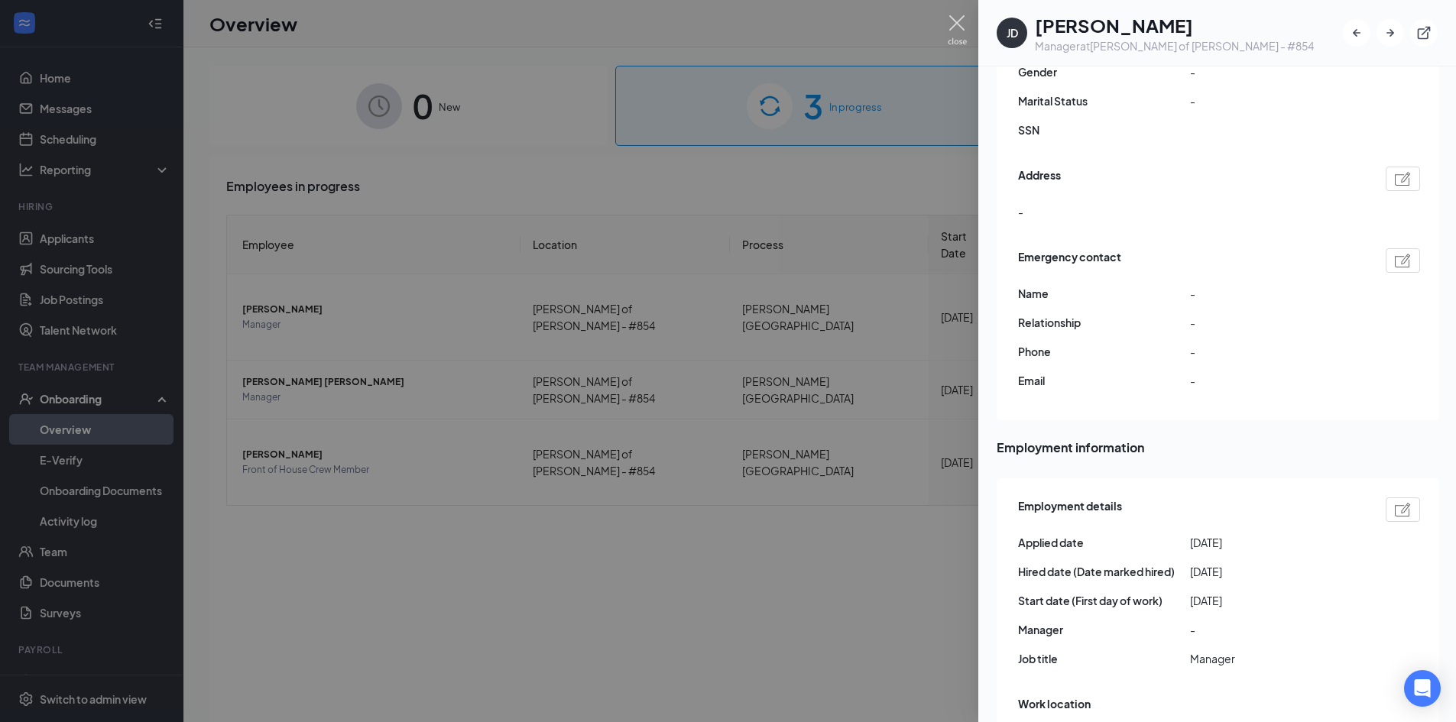
click at [949, 31] on img at bounding box center [957, 30] width 19 height 30
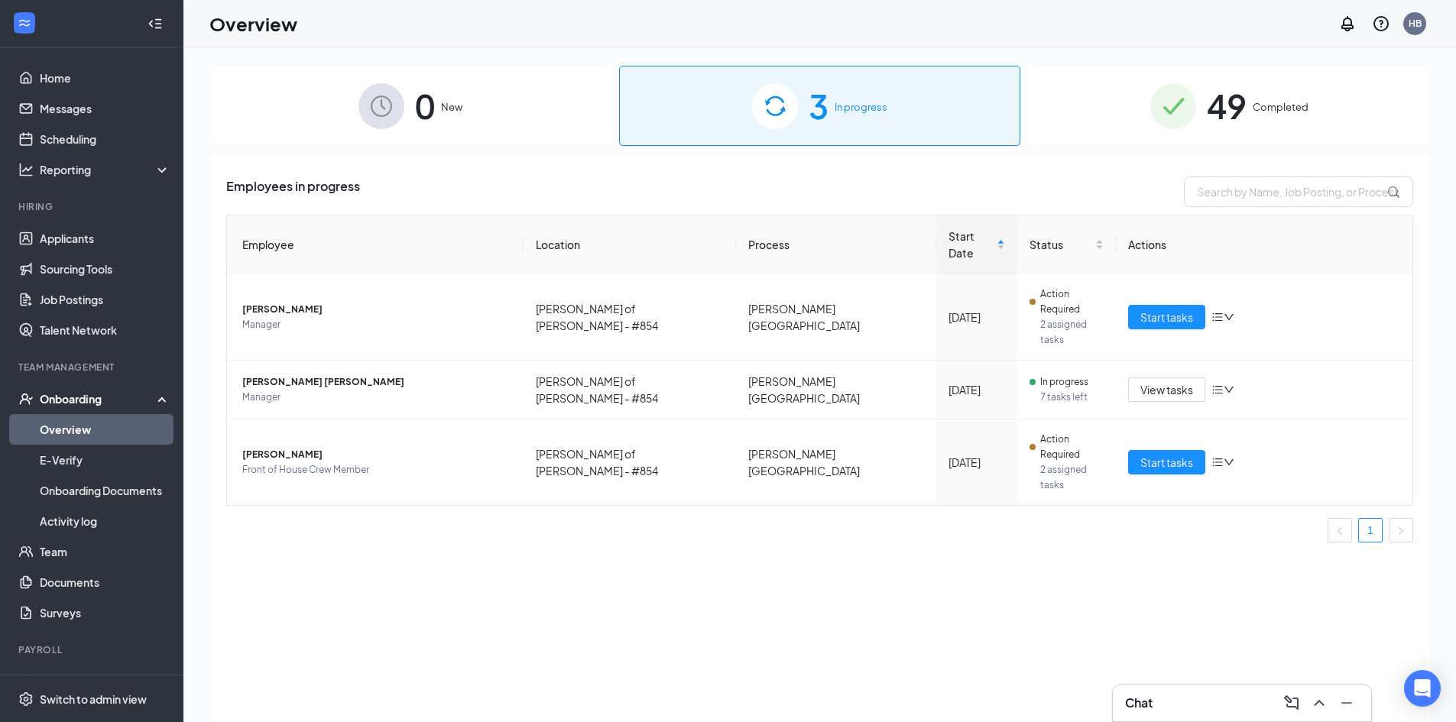
click at [1278, 109] on span "Completed" at bounding box center [1281, 106] width 56 height 15
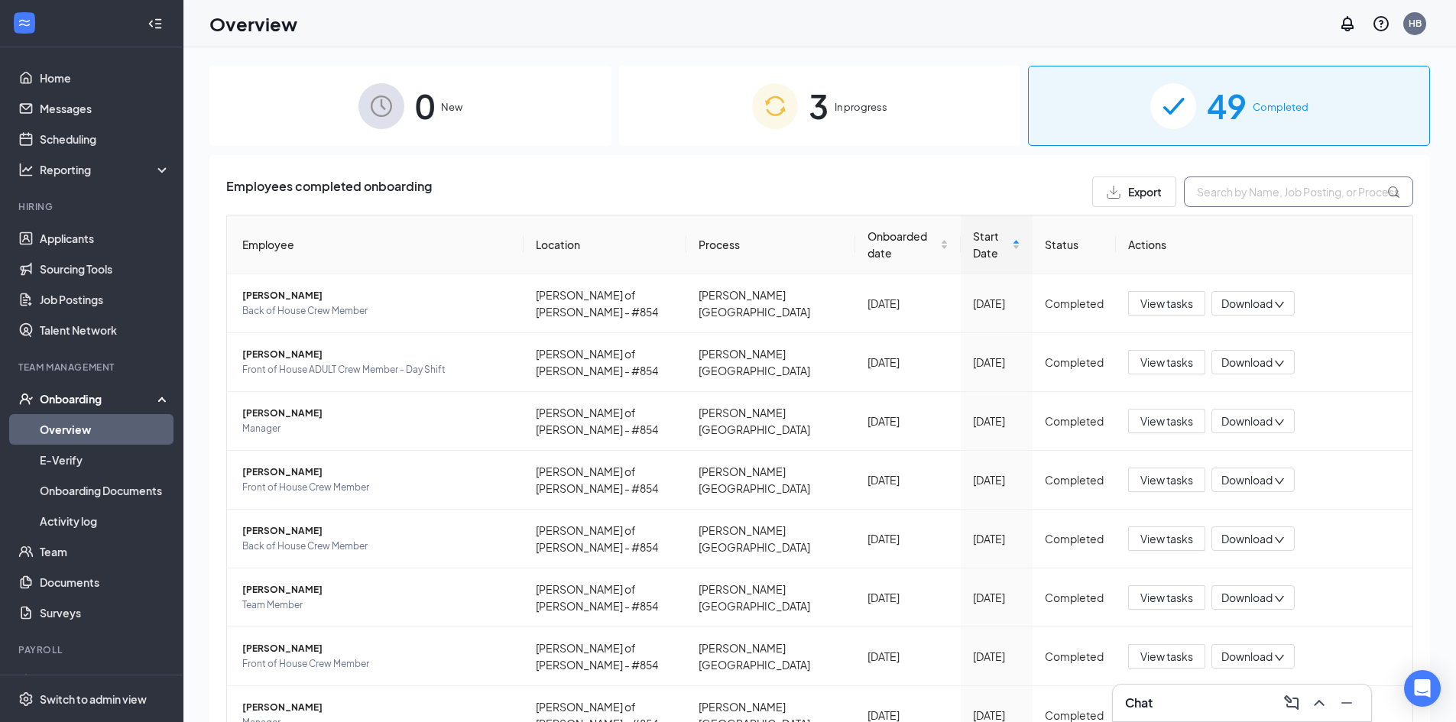
click at [1240, 193] on input "text" at bounding box center [1298, 192] width 229 height 31
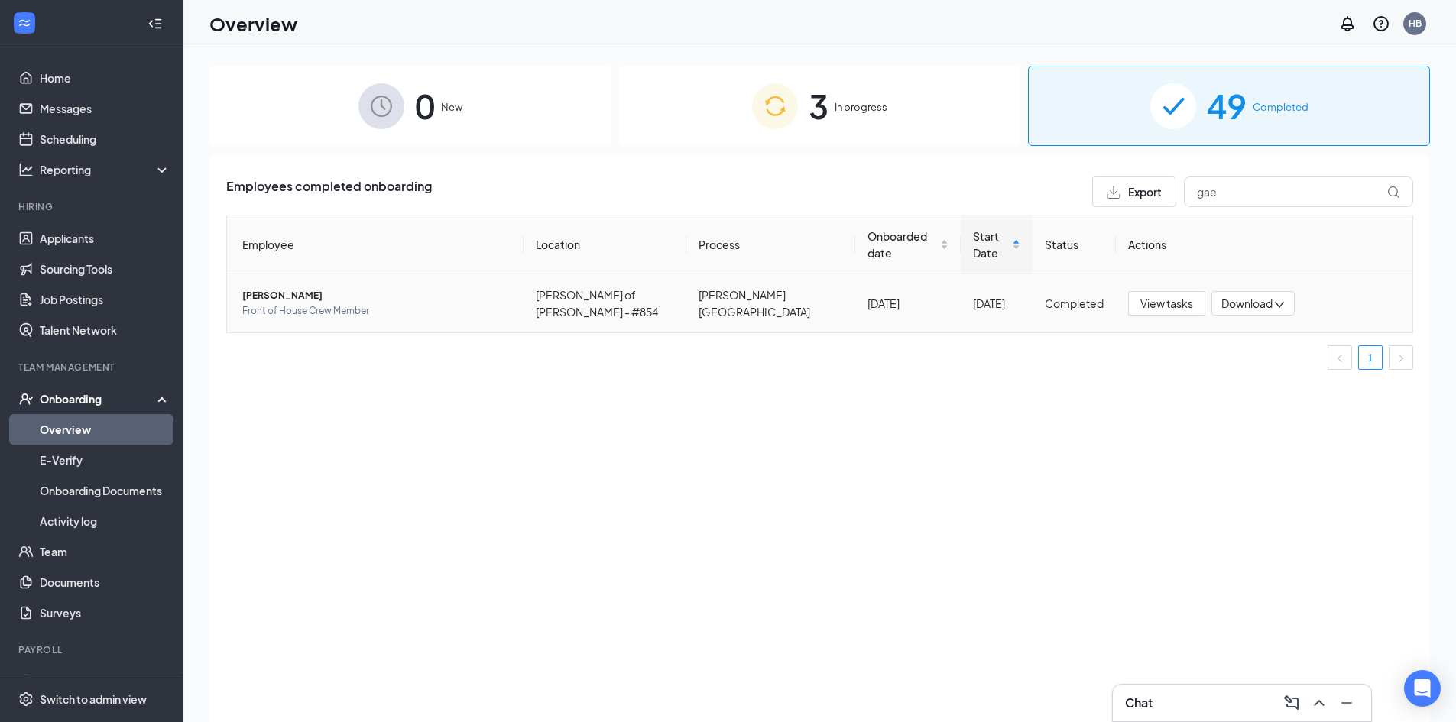
click at [305, 288] on span "[PERSON_NAME]" at bounding box center [376, 295] width 269 height 15
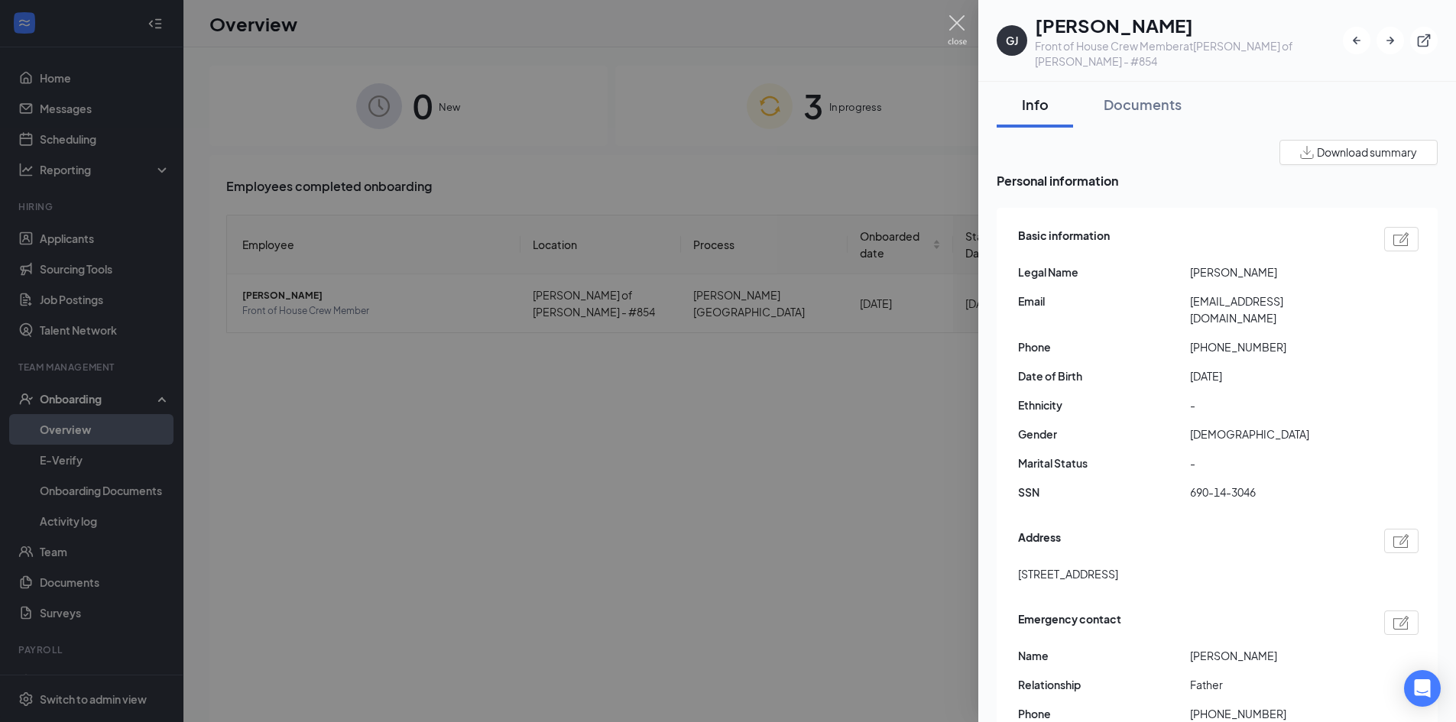
click at [949, 21] on img at bounding box center [957, 30] width 19 height 30
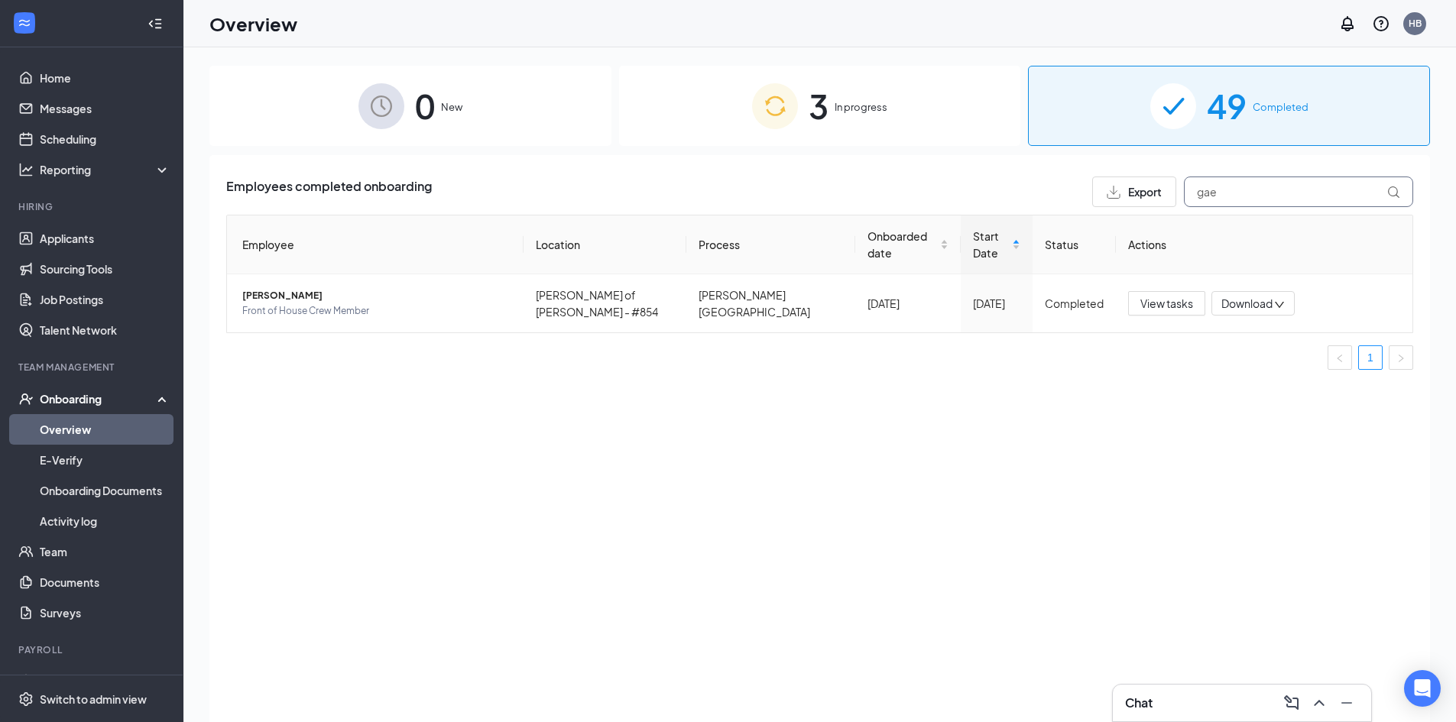
click at [1225, 188] on input "gae" at bounding box center [1298, 192] width 229 height 31
type input "g"
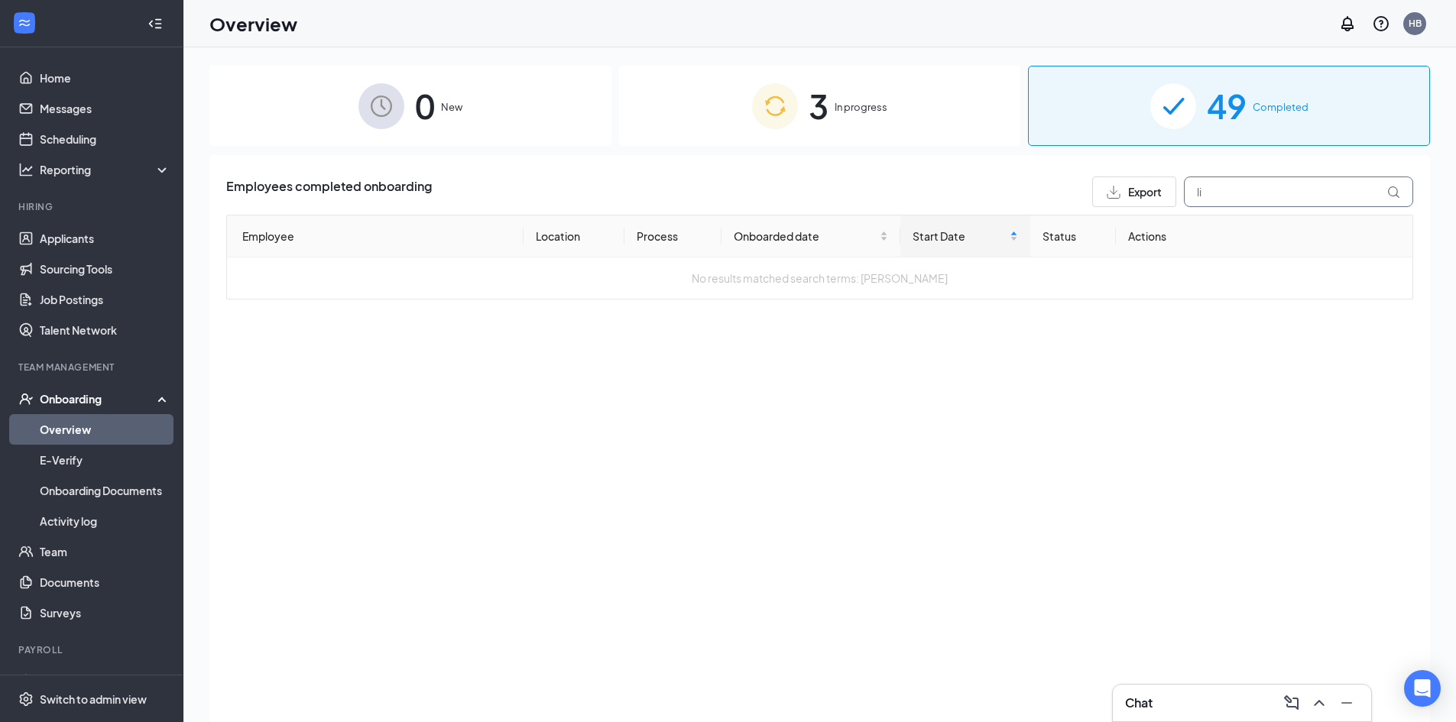
type input "li"
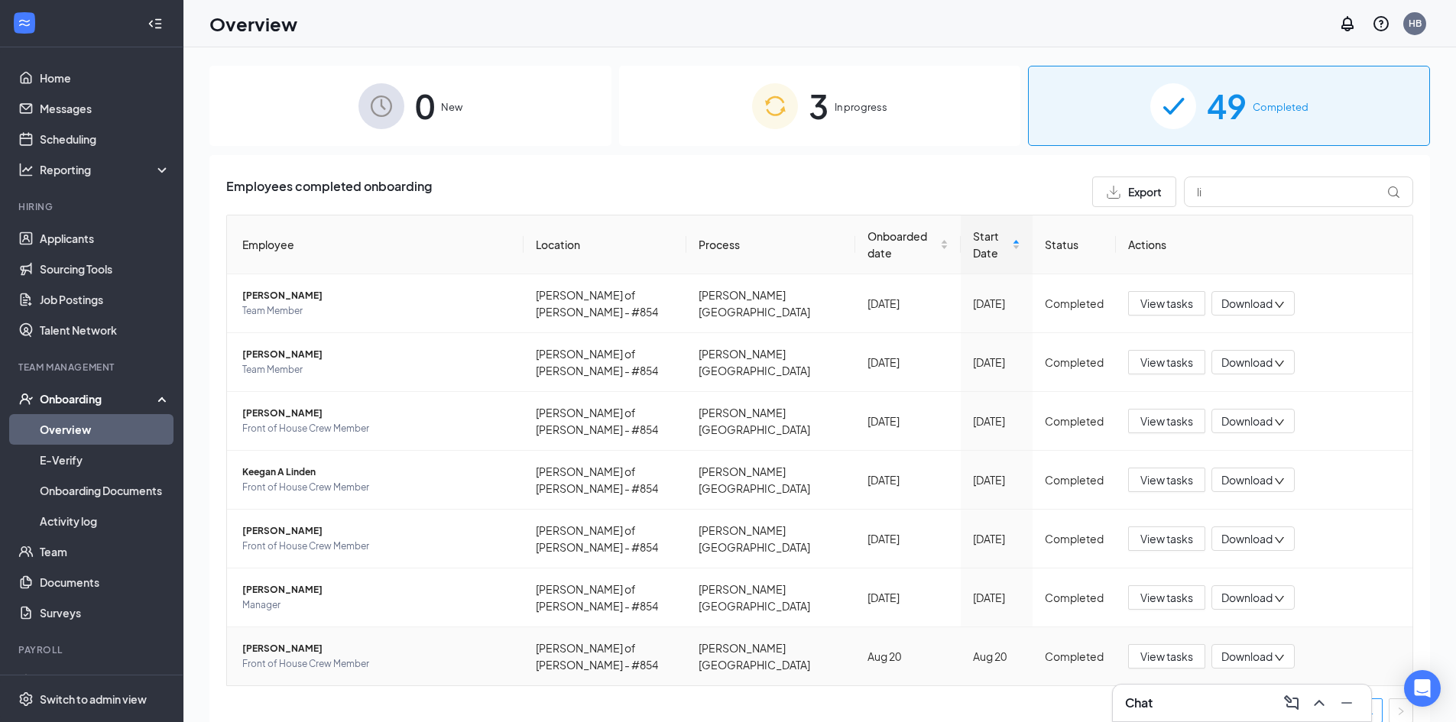
click at [310, 641] on span "[PERSON_NAME]" at bounding box center [376, 648] width 269 height 15
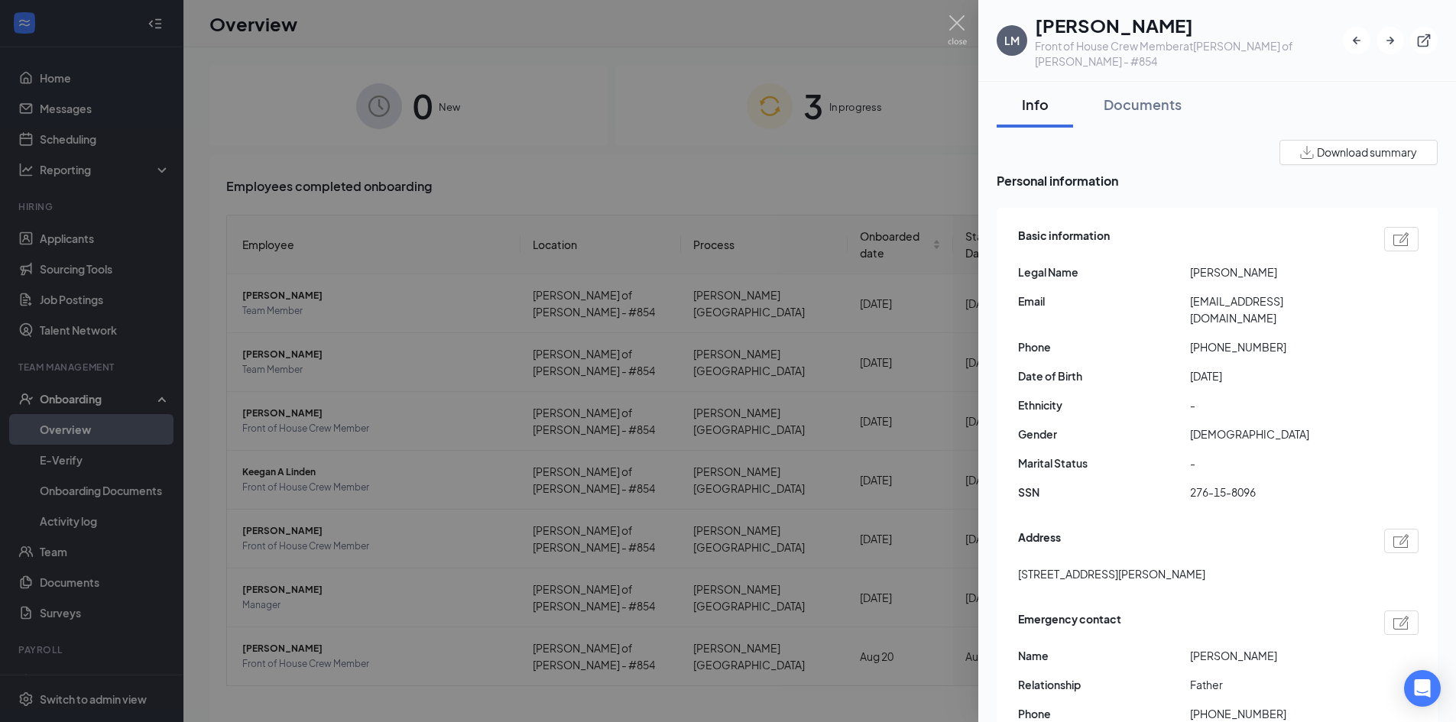
click at [817, 80] on div at bounding box center [728, 361] width 1456 height 722
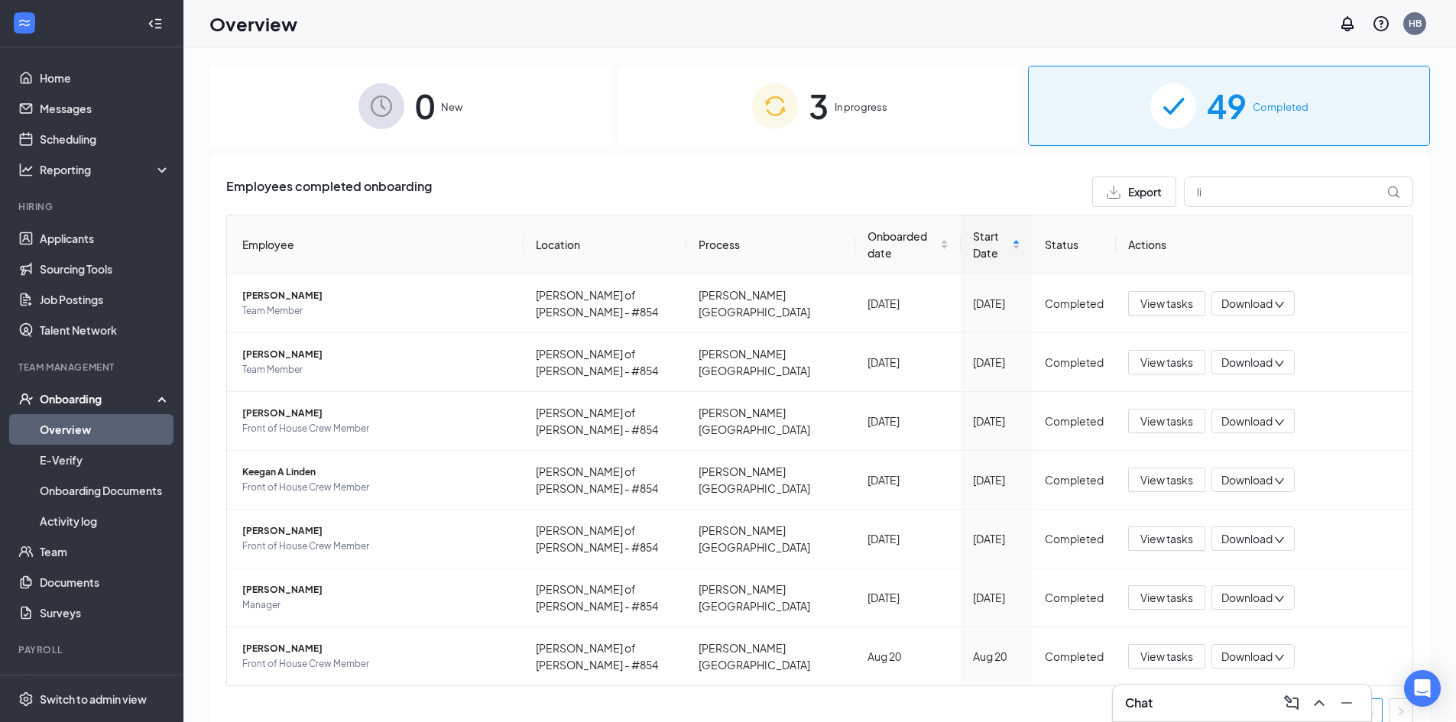
click at [715, 132] on div "3 In progress" at bounding box center [820, 106] width 402 height 80
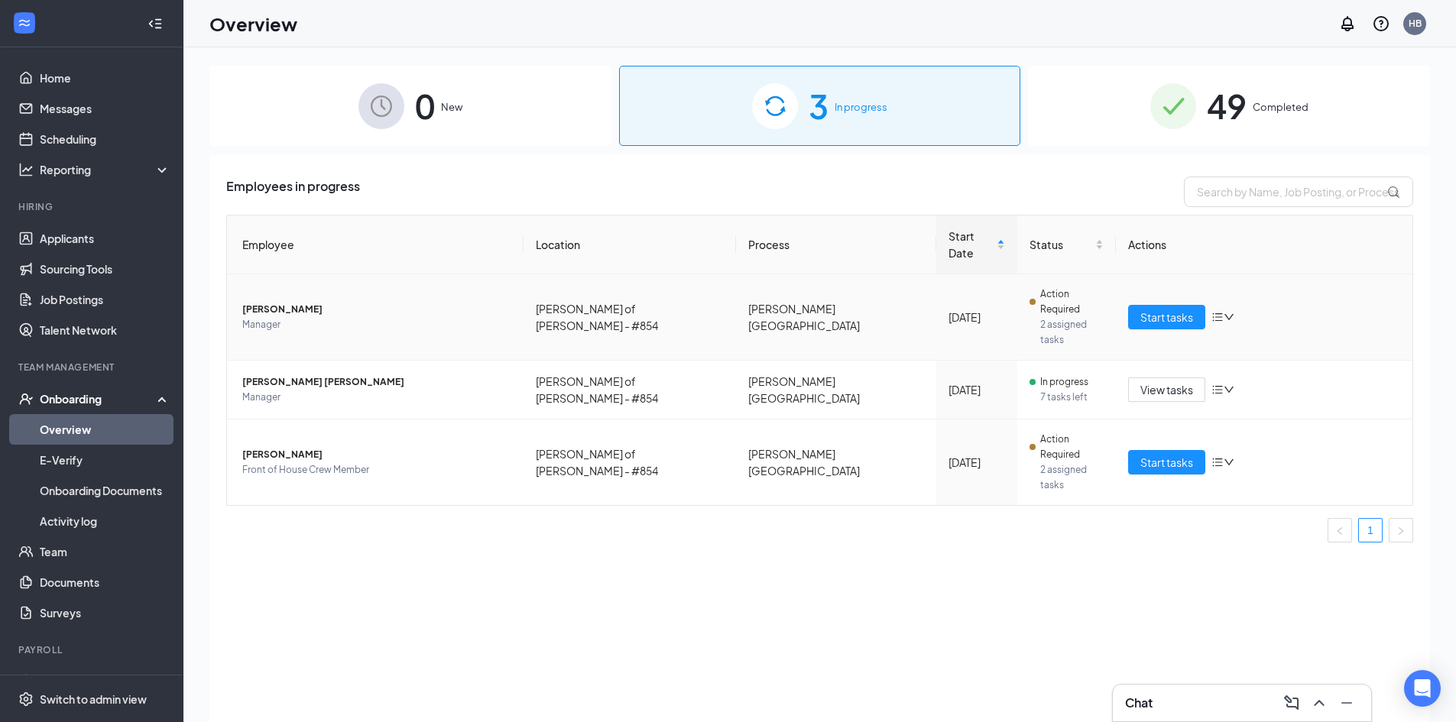
click at [1226, 305] on div "Start tasks" at bounding box center [1264, 317] width 272 height 24
click at [1225, 312] on icon "down" at bounding box center [1229, 317] width 11 height 11
click at [1247, 371] on li "Remove from onboarding" at bounding box center [1286, 358] width 148 height 24
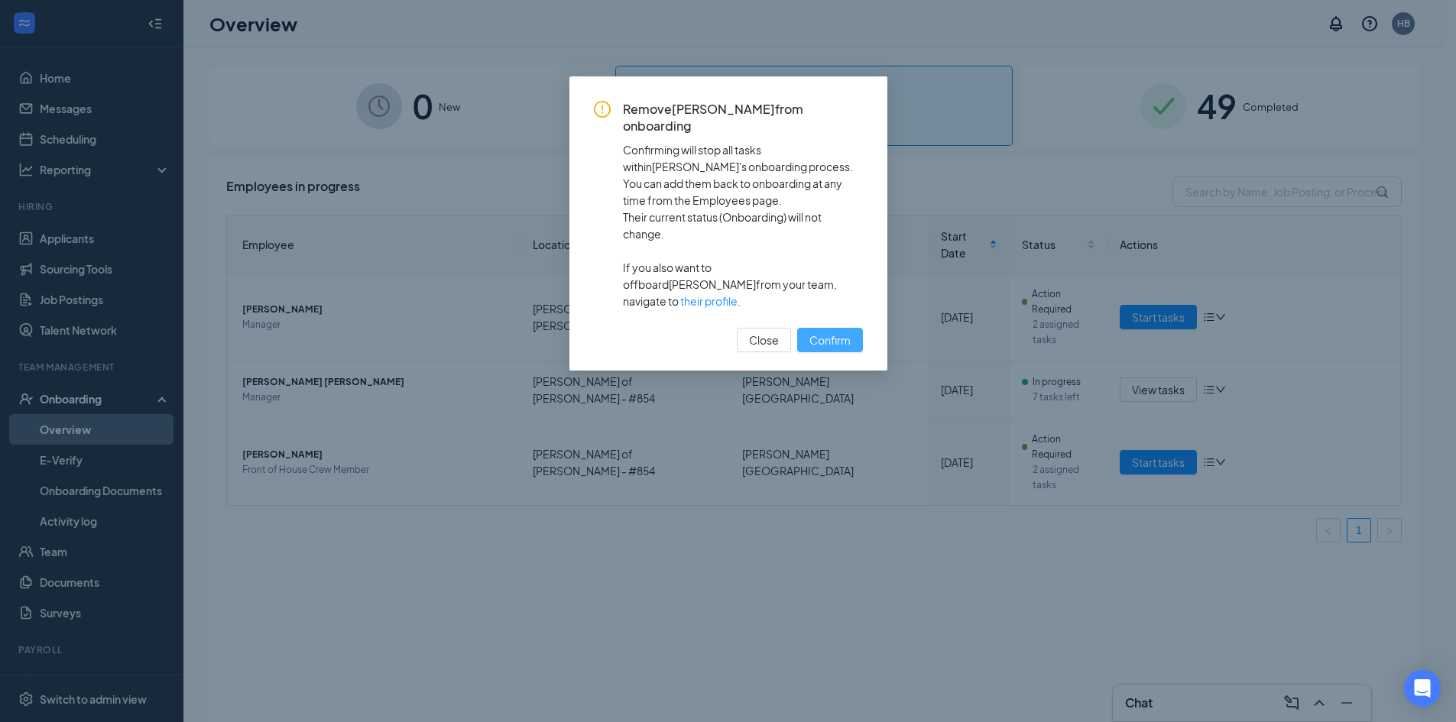
click at [832, 332] on span "Confirm" at bounding box center [829, 340] width 41 height 17
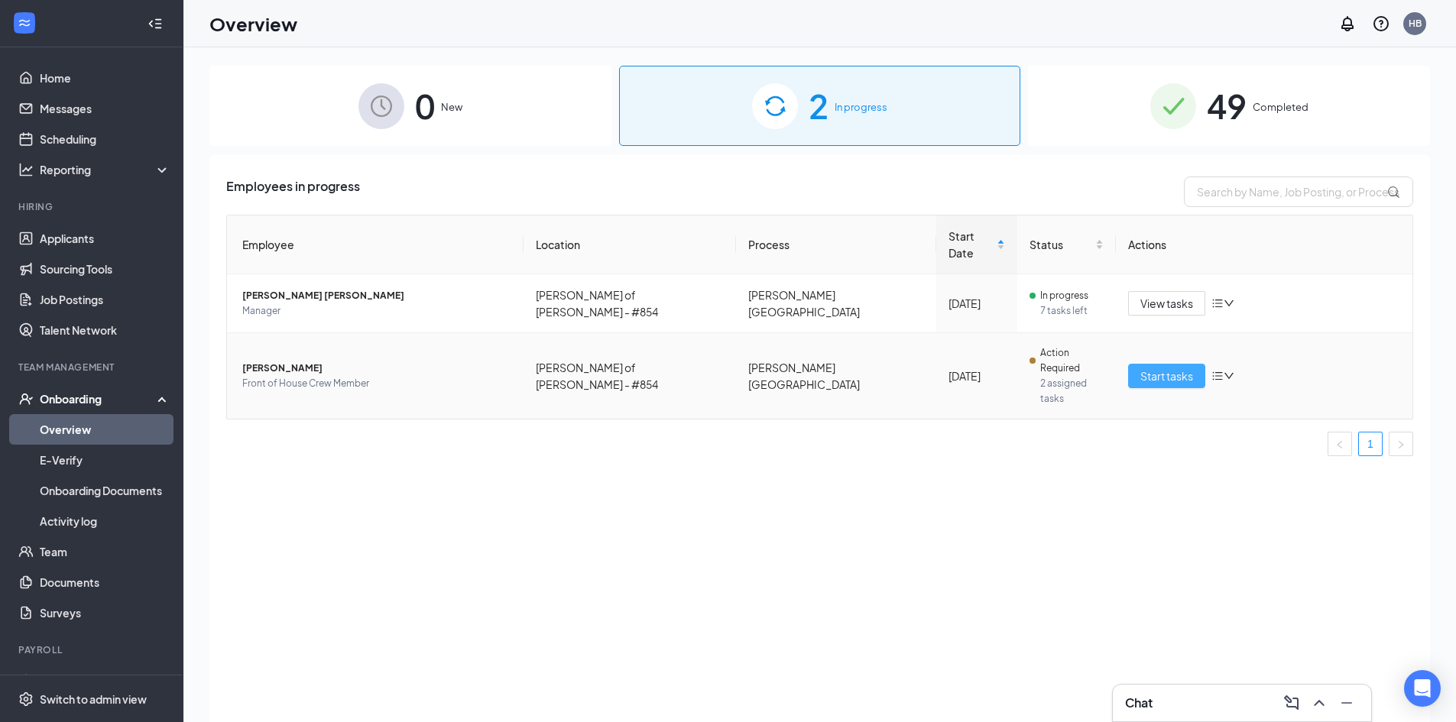
click at [1150, 368] on span "Start tasks" at bounding box center [1166, 376] width 53 height 17
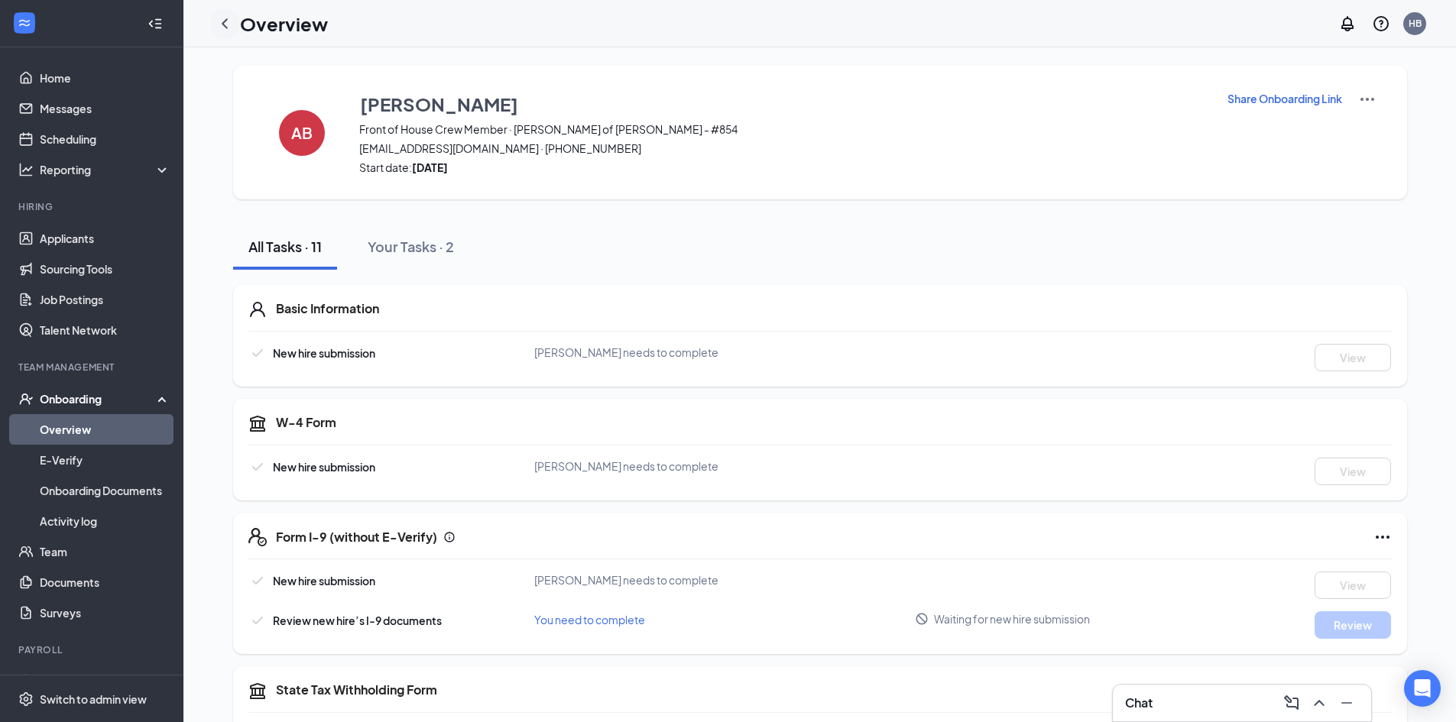
click at [230, 24] on icon "ChevronLeft" at bounding box center [225, 24] width 18 height 18
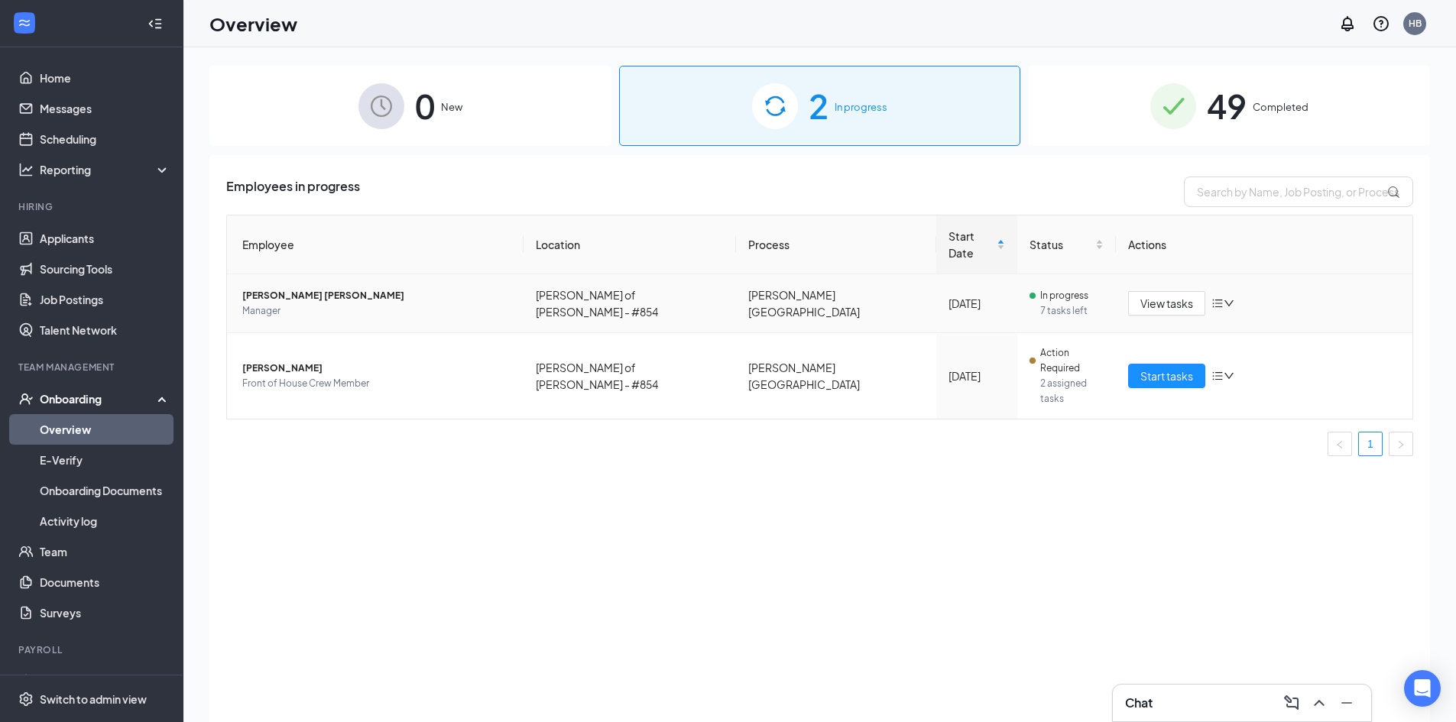
click at [275, 288] on span "[PERSON_NAME] [PERSON_NAME]" at bounding box center [376, 295] width 269 height 15
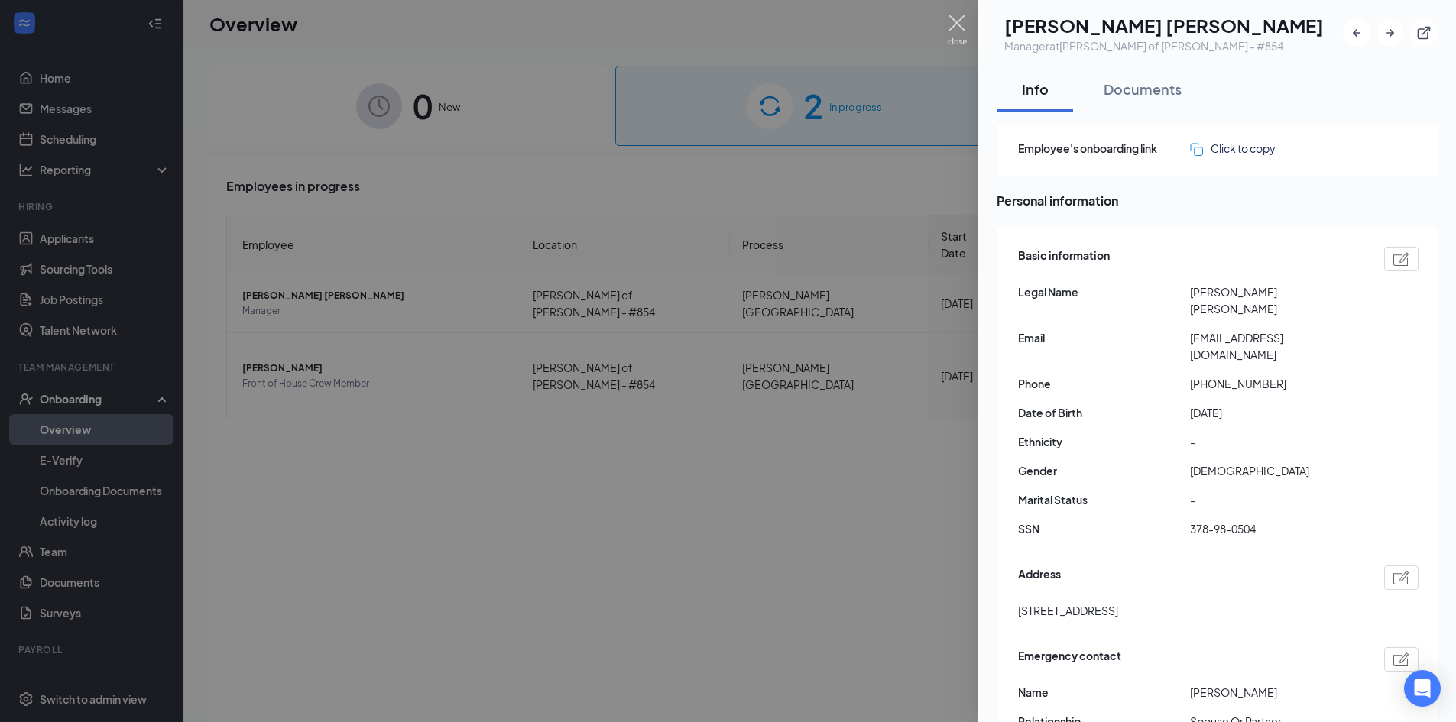
click at [958, 18] on img at bounding box center [957, 30] width 19 height 30
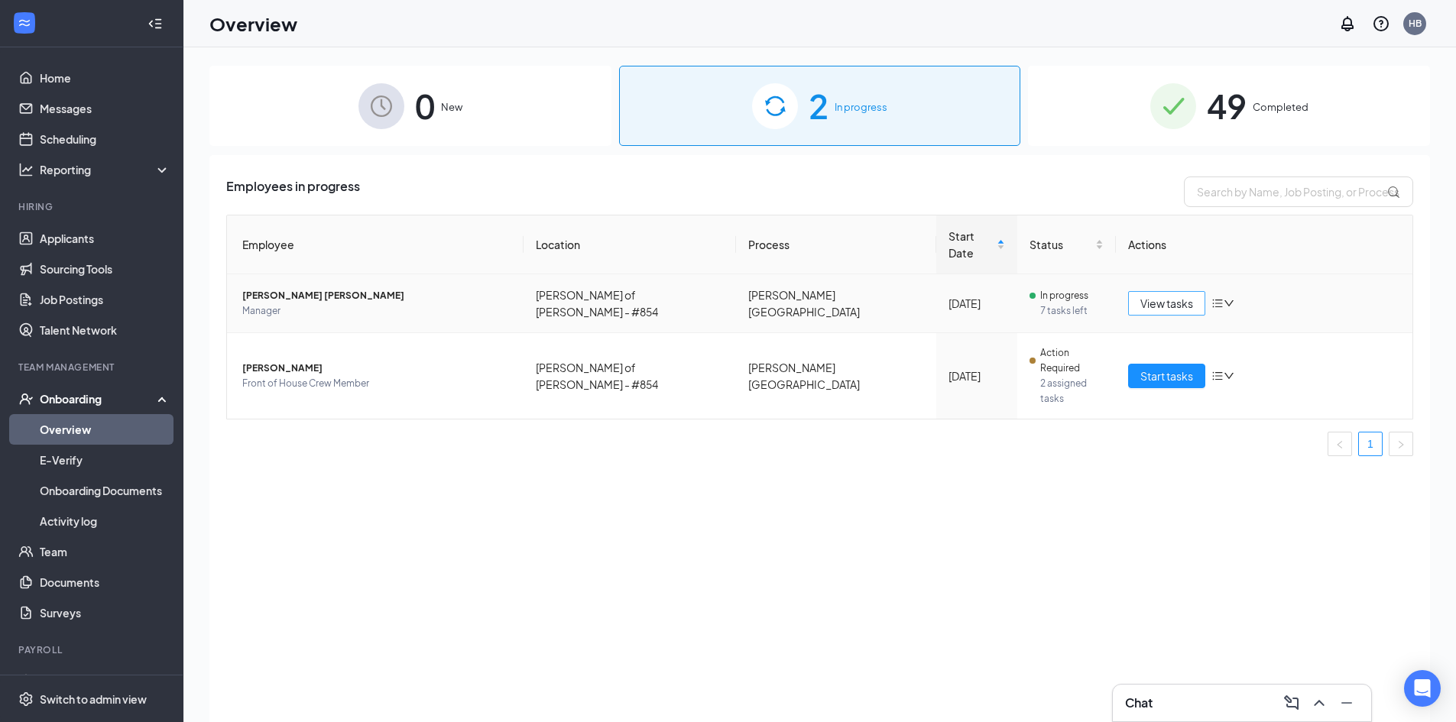
click at [1144, 295] on span "View tasks" at bounding box center [1166, 303] width 53 height 17
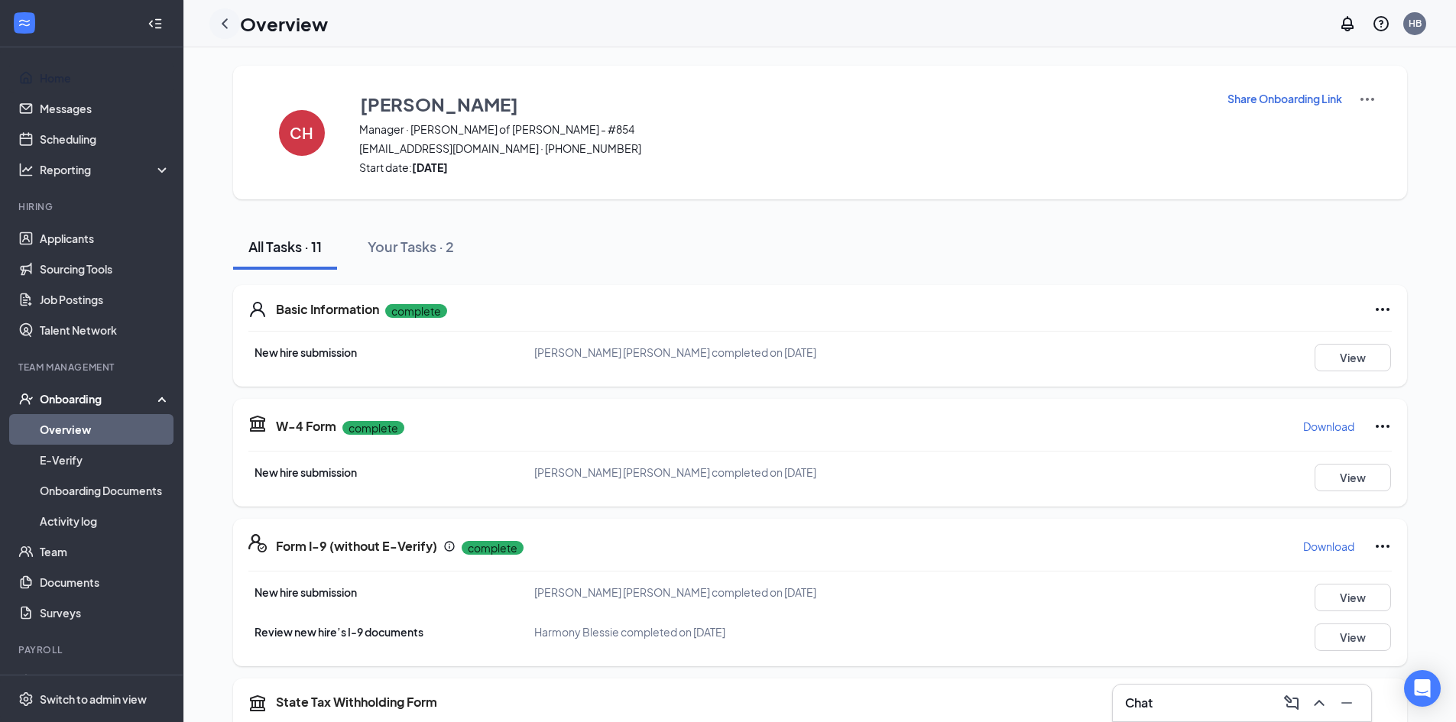
click at [225, 24] on icon "ChevronLeft" at bounding box center [225, 23] width 6 height 10
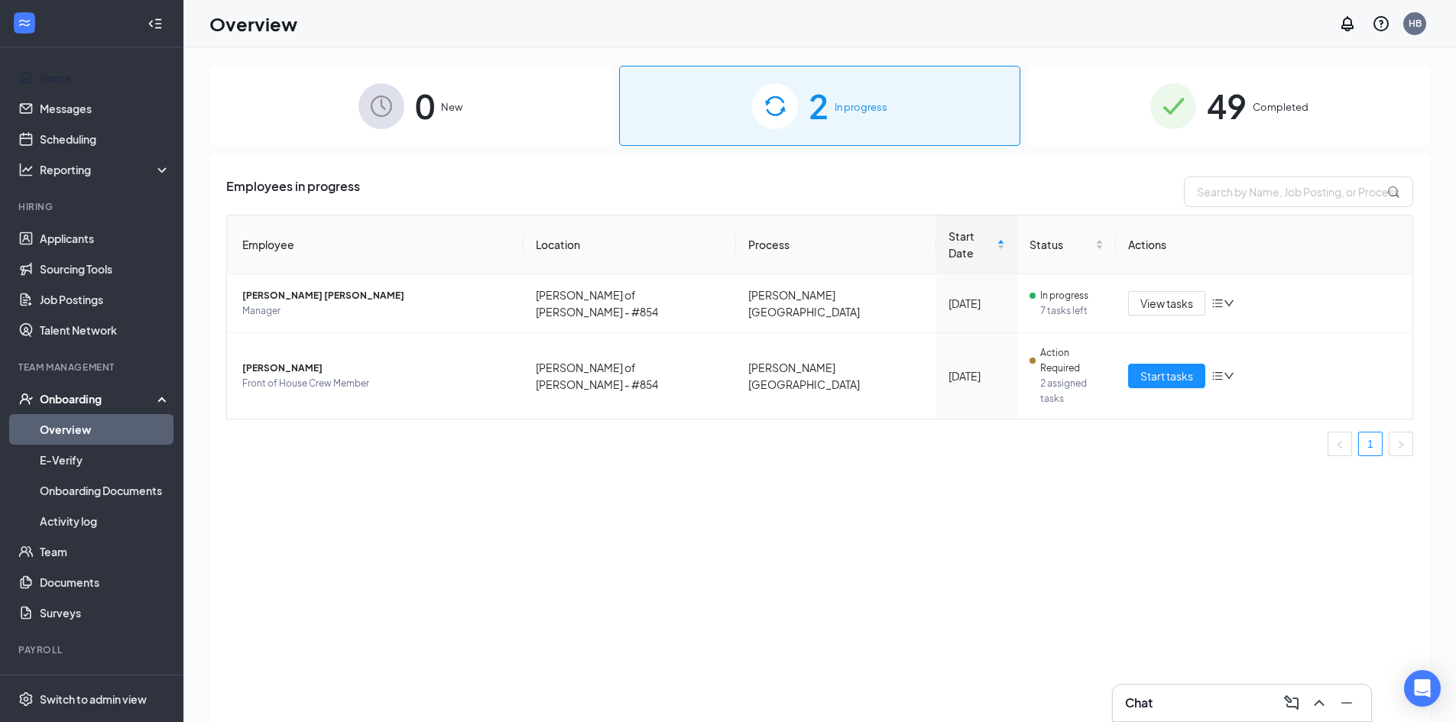
click at [1294, 115] on span "Completed" at bounding box center [1281, 106] width 56 height 15
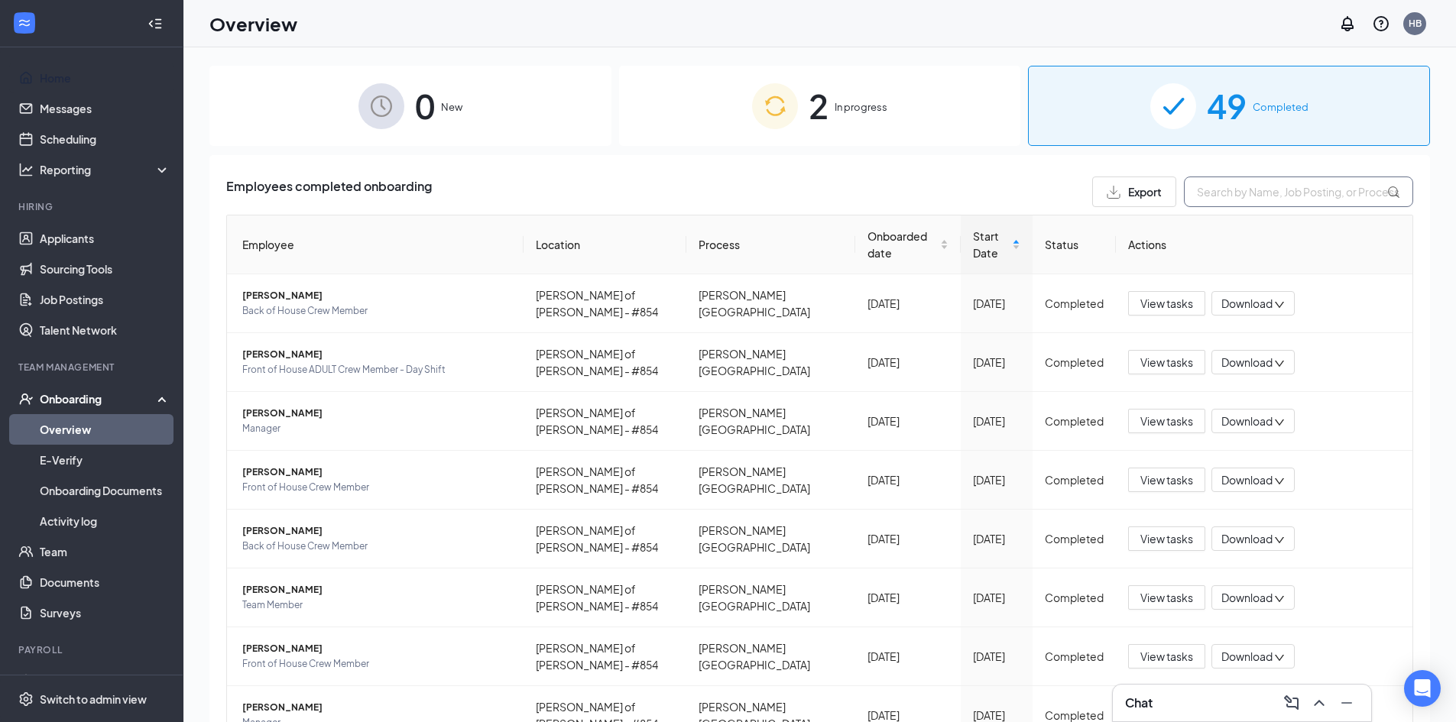
click at [1234, 195] on input "text" at bounding box center [1298, 192] width 229 height 31
type input "[PERSON_NAME]"
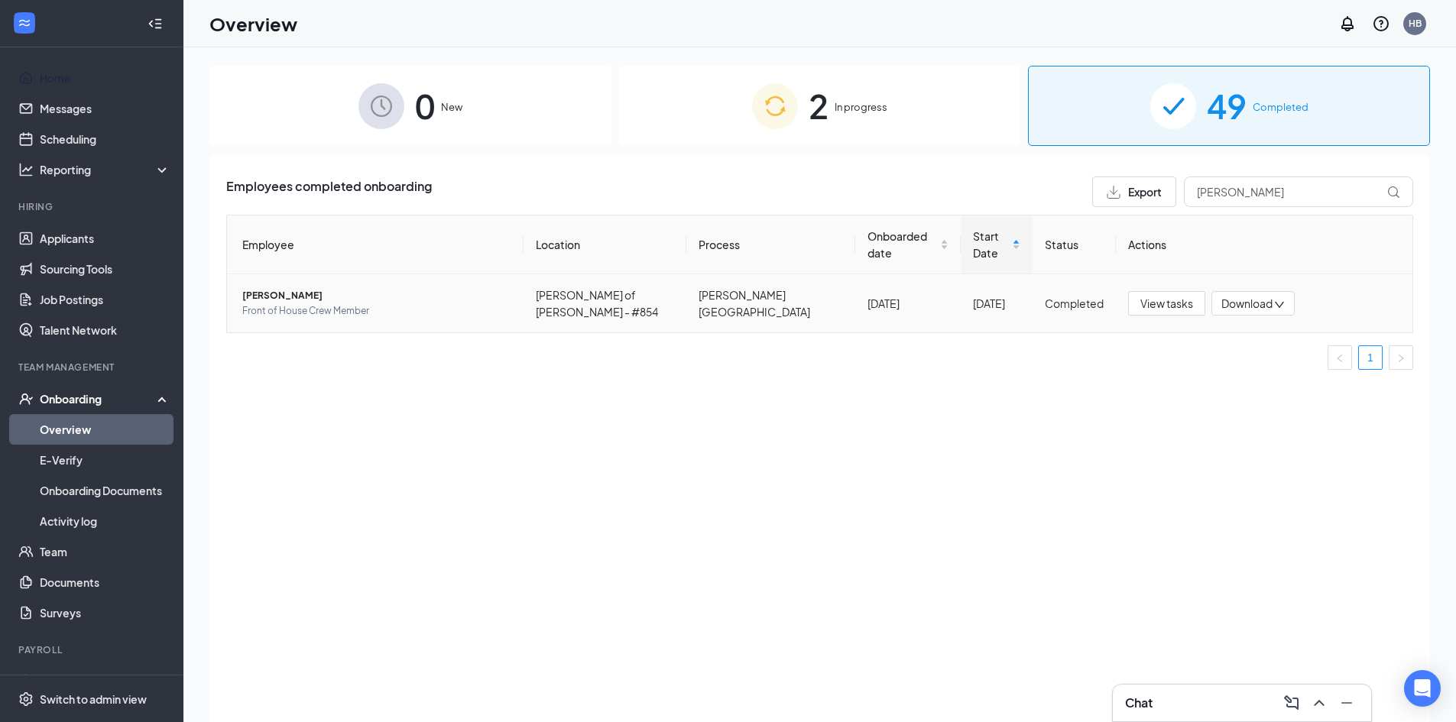
click at [290, 288] on span "[PERSON_NAME]" at bounding box center [376, 295] width 269 height 15
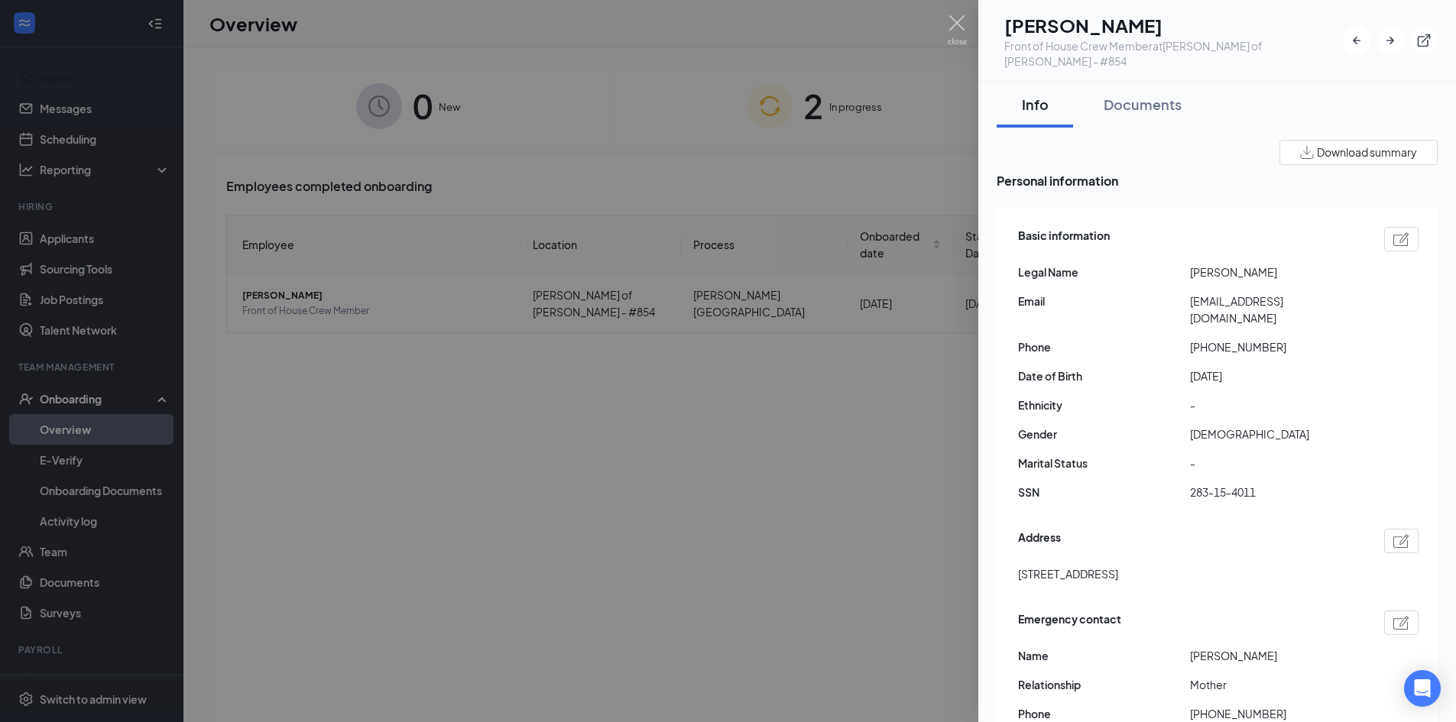
drag, startPoint x: 933, startPoint y: 46, endPoint x: 952, endPoint y: 24, distance: 28.7
click at [934, 40] on div at bounding box center [728, 361] width 1456 height 722
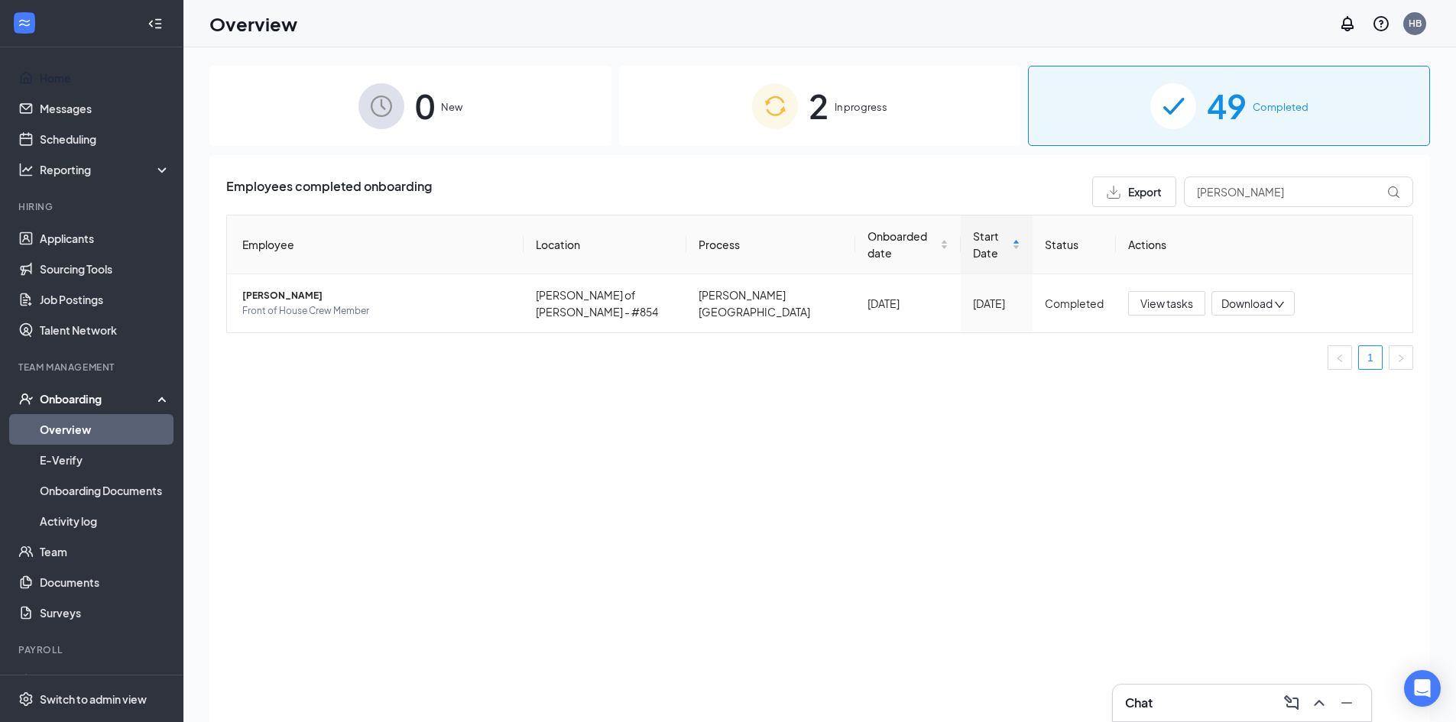
click at [953, 24] on div "Overview HB" at bounding box center [819, 23] width 1273 height 47
click at [1267, 193] on input "[PERSON_NAME]" at bounding box center [1298, 192] width 229 height 31
drag, startPoint x: 1267, startPoint y: 193, endPoint x: 1129, endPoint y: 214, distance: 140.0
click at [1129, 213] on div "Employees completed onboarding Export paige Employee Location Process Onboarded…" at bounding box center [819, 280] width 1187 height 206
type input "[PERSON_NAME]"
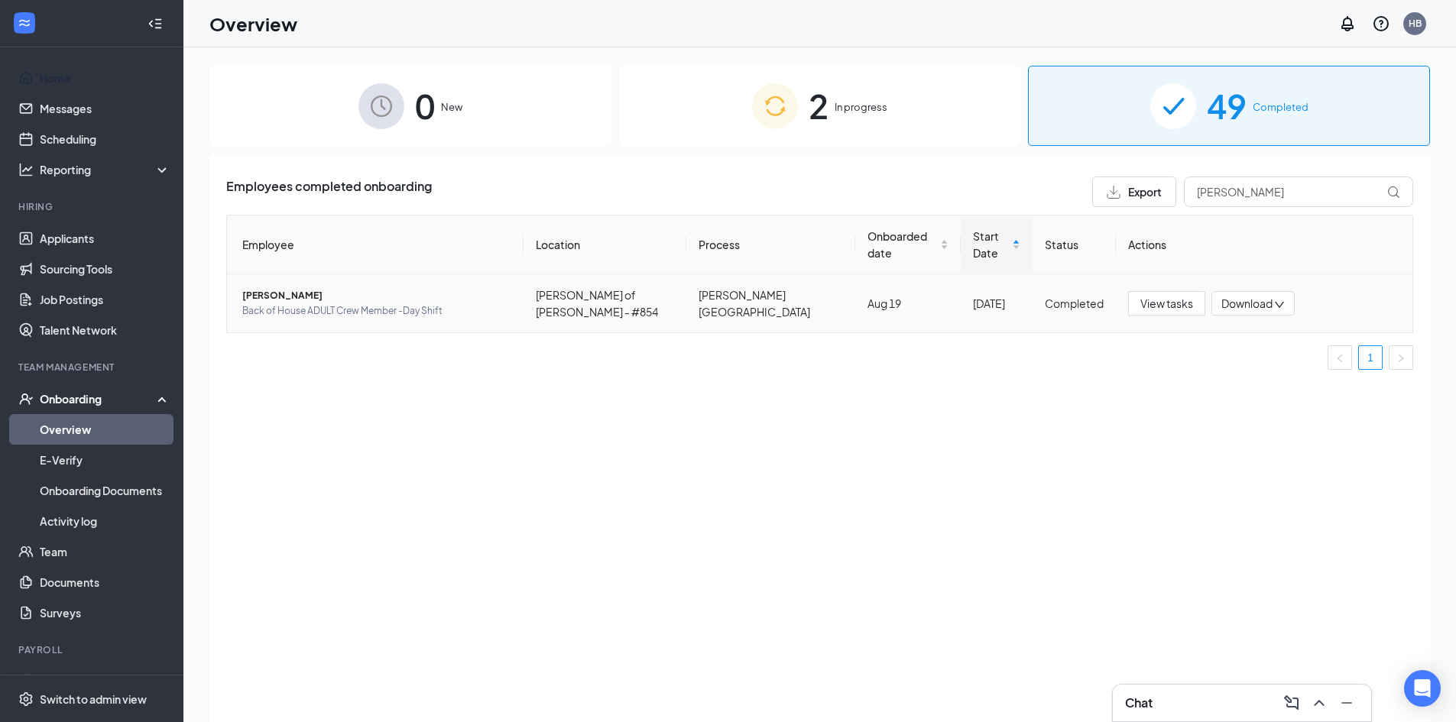
click at [280, 288] on span "[PERSON_NAME]" at bounding box center [376, 295] width 269 height 15
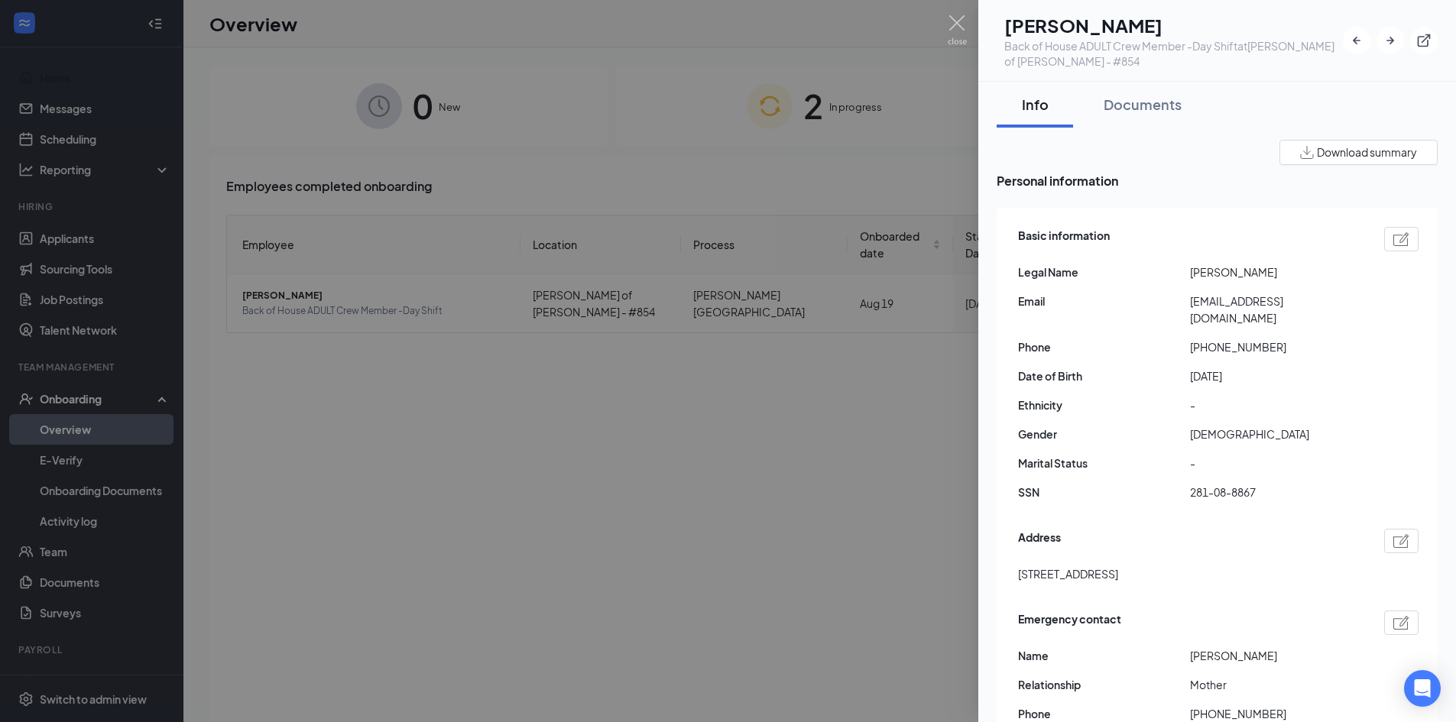
click at [975, 21] on div at bounding box center [728, 361] width 1456 height 722
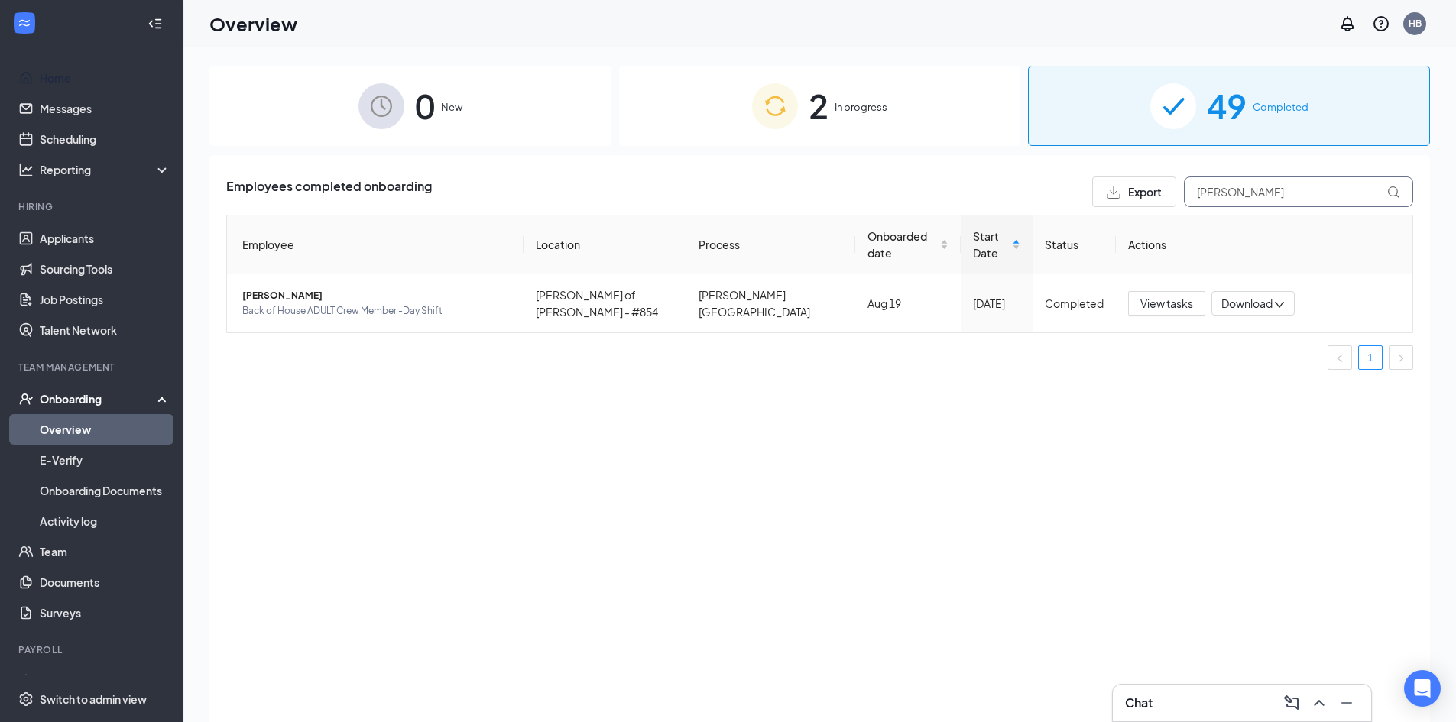
click at [1271, 186] on input "[PERSON_NAME]" at bounding box center [1298, 192] width 229 height 31
drag, startPoint x: 1271, startPoint y: 186, endPoint x: 1056, endPoint y: 191, distance: 214.8
click at [1095, 199] on div "Export [PERSON_NAME]" at bounding box center [1252, 192] width 321 height 31
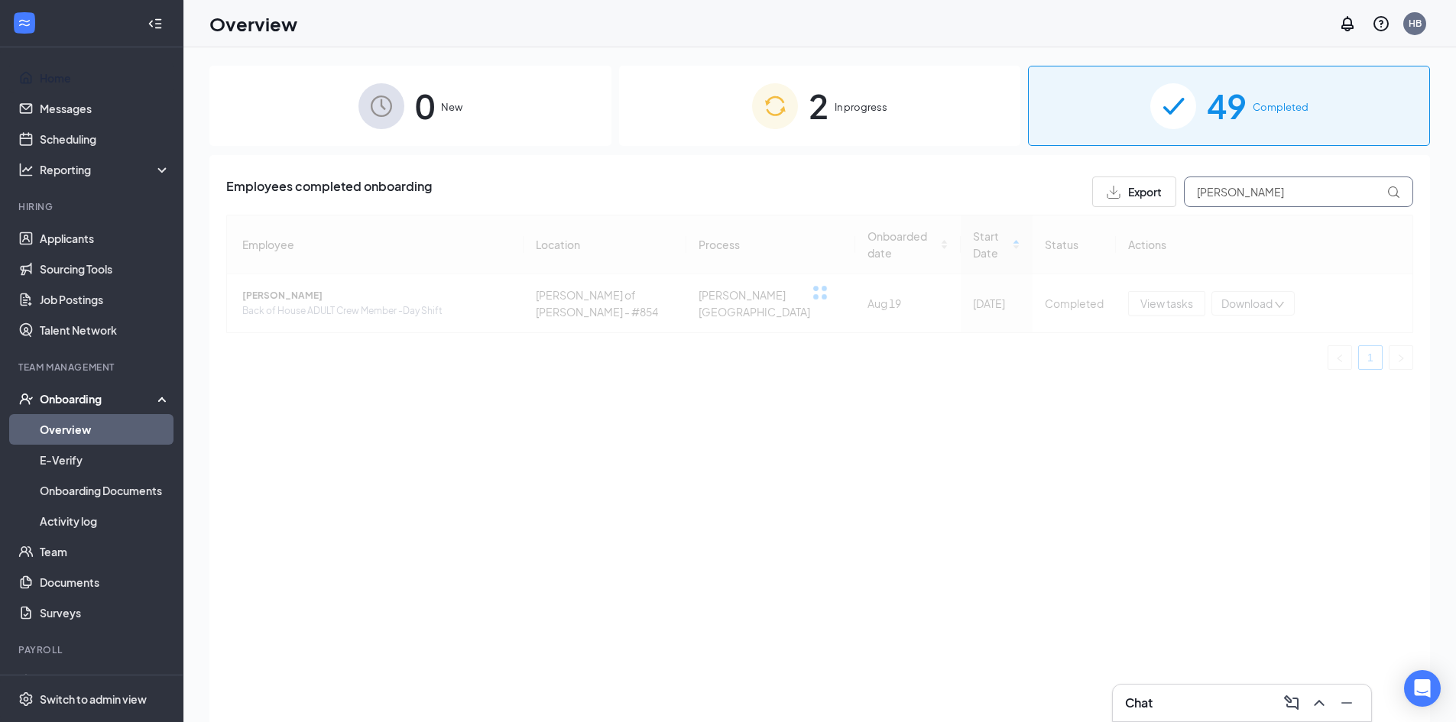
type input "[PERSON_NAME]"
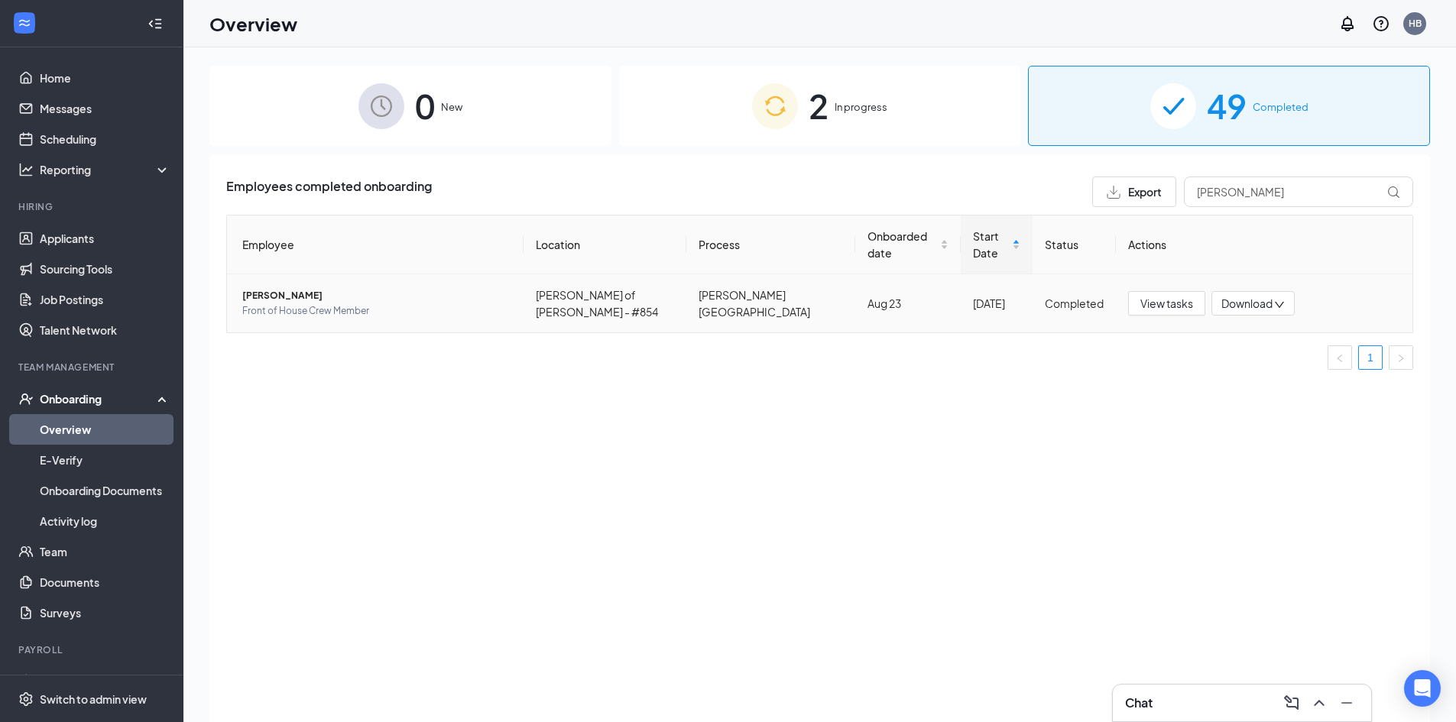
click at [319, 274] on td "[PERSON_NAME] Front of House Crew Member" at bounding box center [375, 303] width 297 height 58
click at [315, 288] on span "[PERSON_NAME]" at bounding box center [376, 295] width 269 height 15
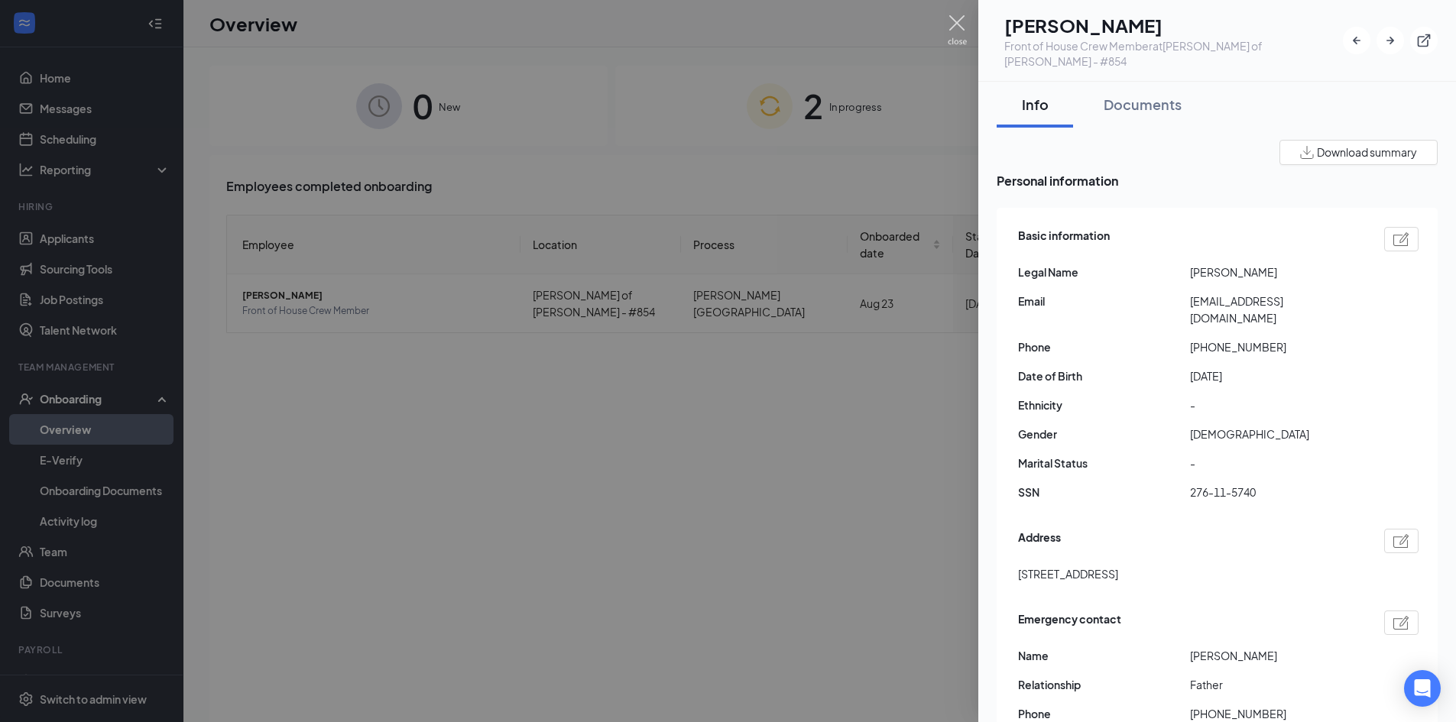
click at [966, 17] on img at bounding box center [957, 30] width 19 height 30
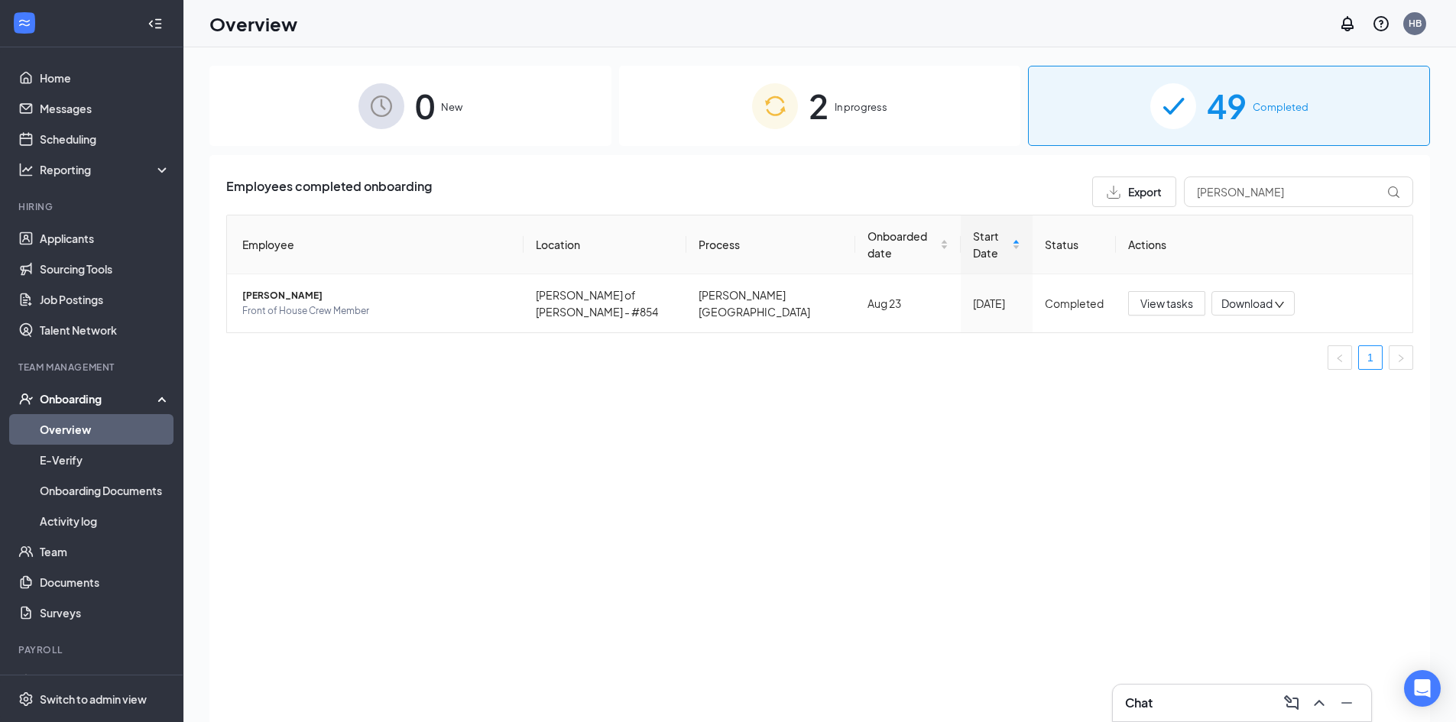
click at [895, 92] on div "2 In progress" at bounding box center [820, 106] width 402 height 80
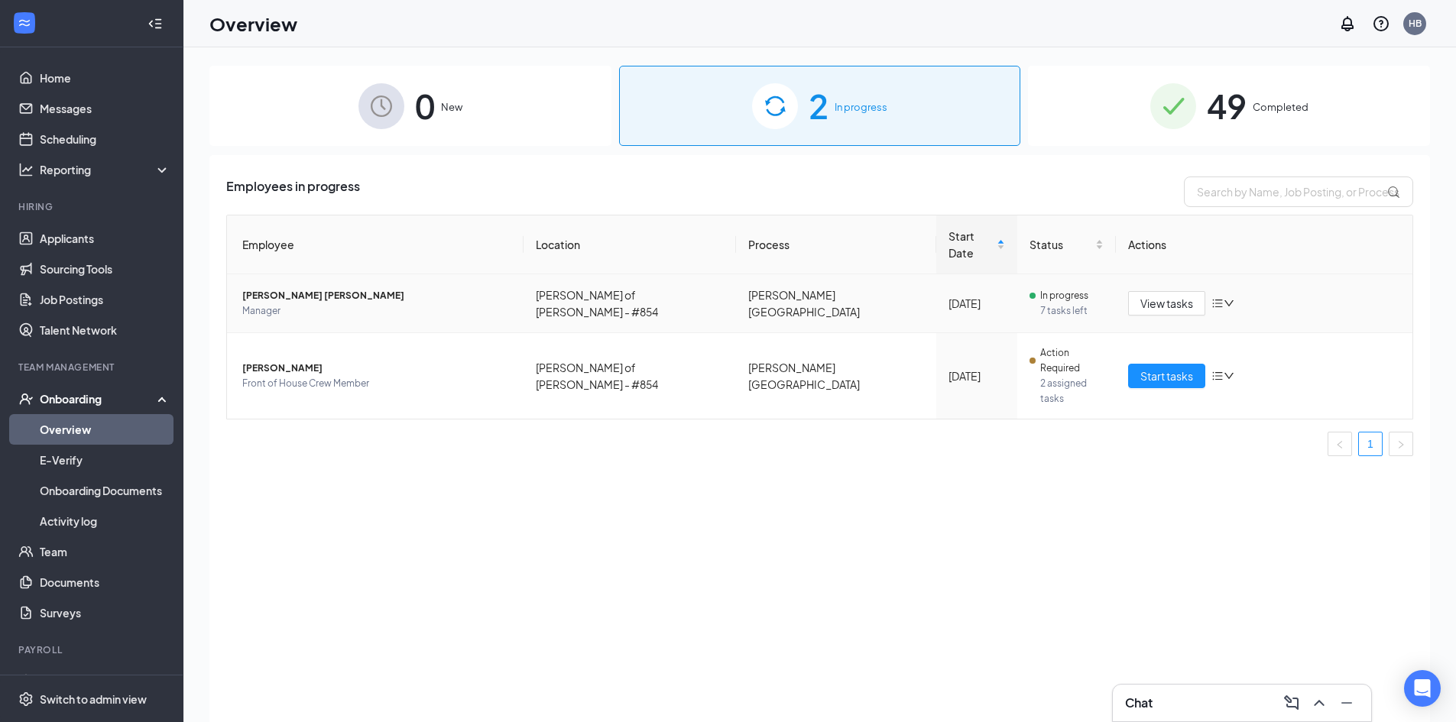
click at [306, 274] on td "[PERSON_NAME] [PERSON_NAME] Manager" at bounding box center [375, 303] width 297 height 59
click at [289, 288] on span "[PERSON_NAME] [PERSON_NAME]" at bounding box center [376, 295] width 269 height 15
